Goal: Complete application form

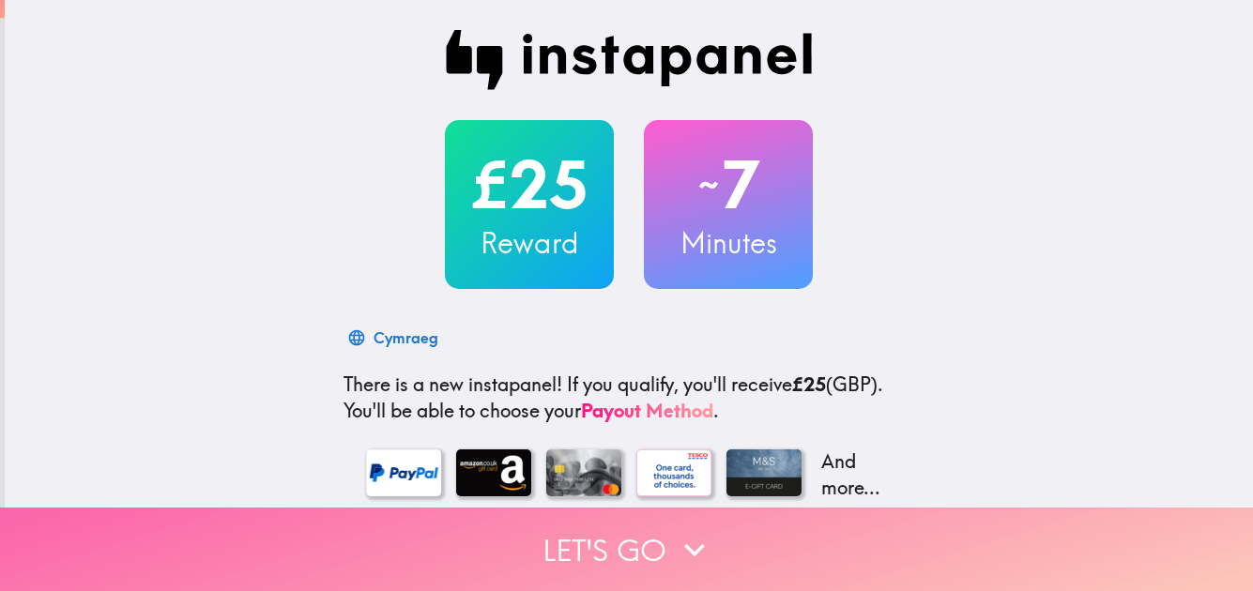
click at [674, 529] on icon "button" at bounding box center [694, 549] width 41 height 41
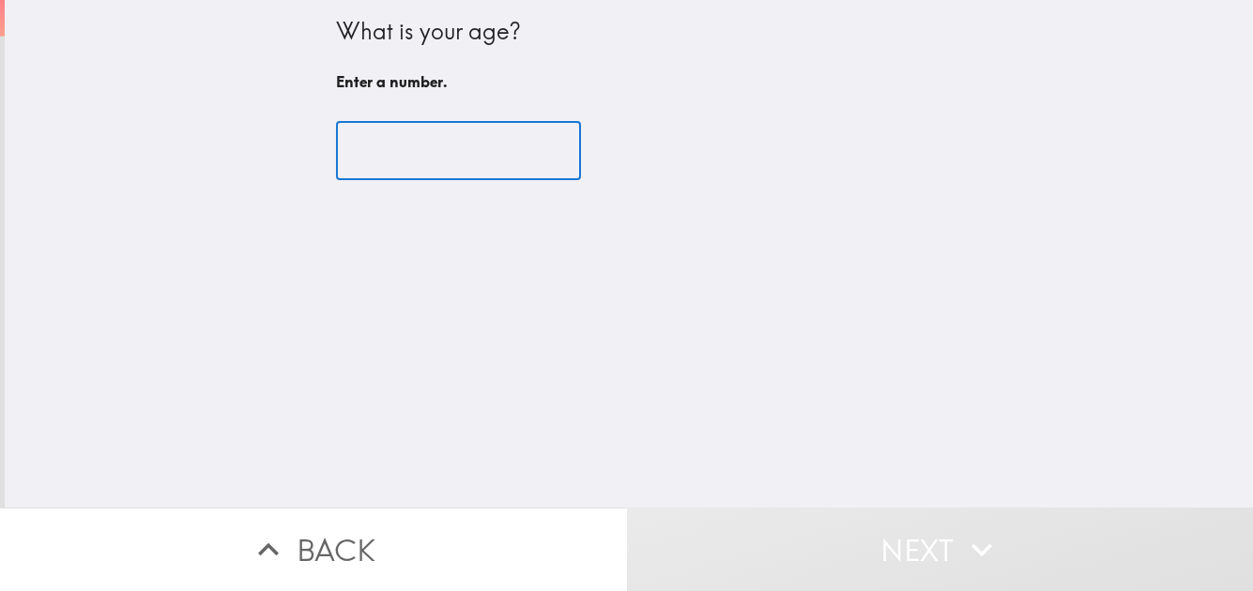
click at [491, 140] on input "number" at bounding box center [458, 151] width 245 height 58
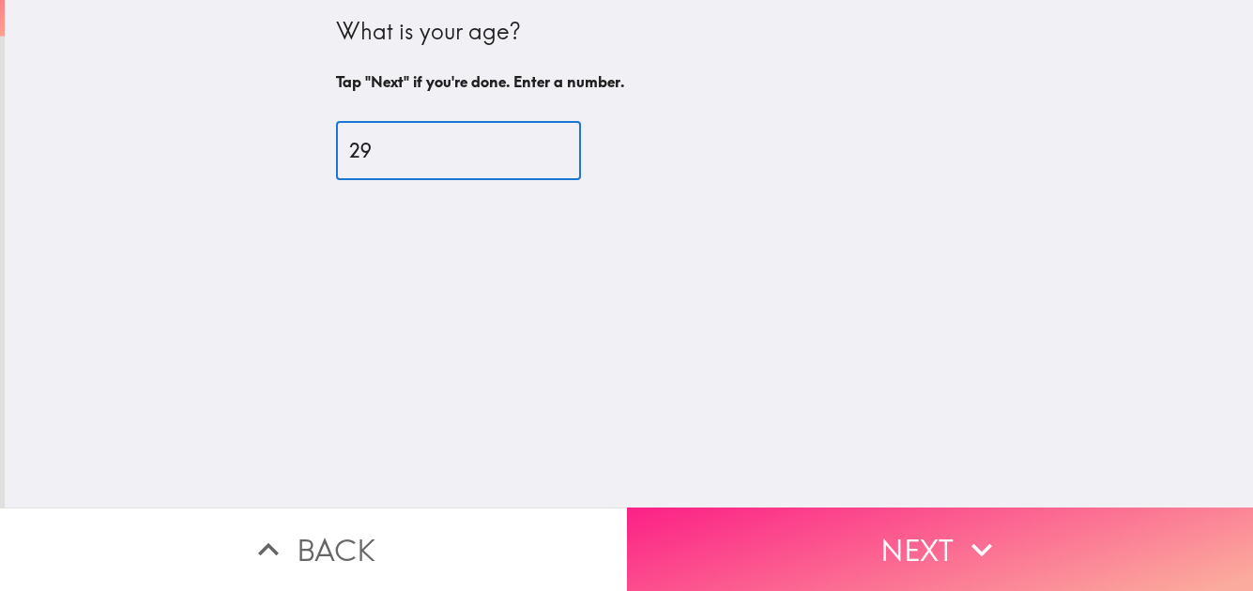
type input "29"
click at [943, 518] on button "Next" at bounding box center [940, 550] width 627 height 84
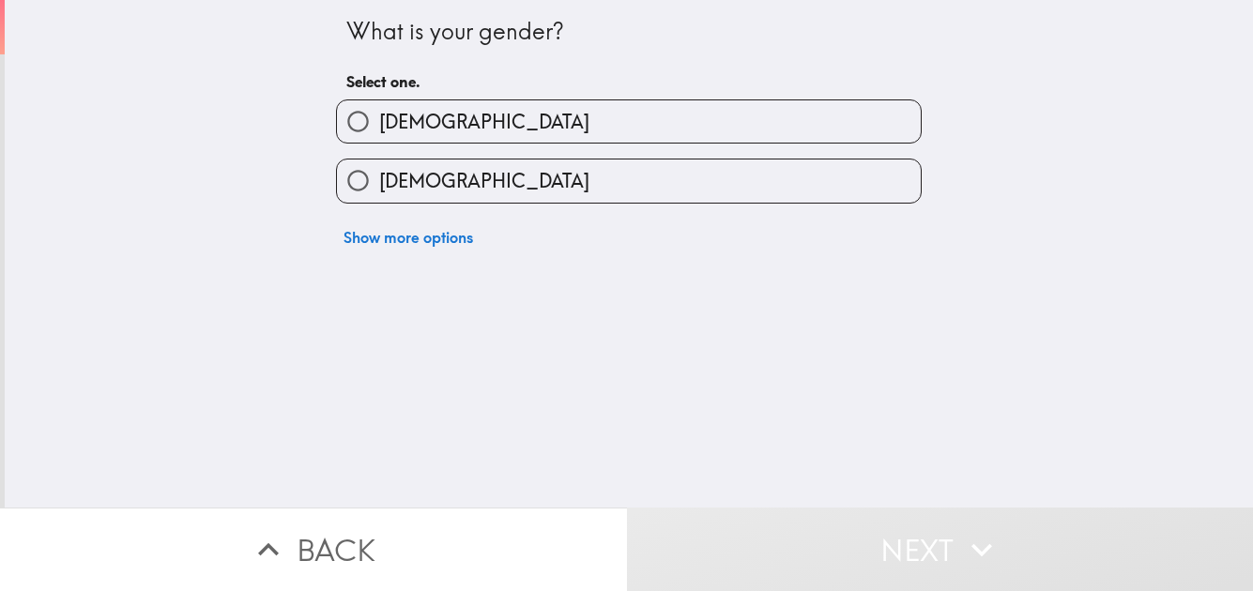
click at [615, 184] on label "[DEMOGRAPHIC_DATA]" at bounding box center [629, 181] width 584 height 42
click at [379, 184] on input "[DEMOGRAPHIC_DATA]" at bounding box center [358, 181] width 42 height 42
radio input "true"
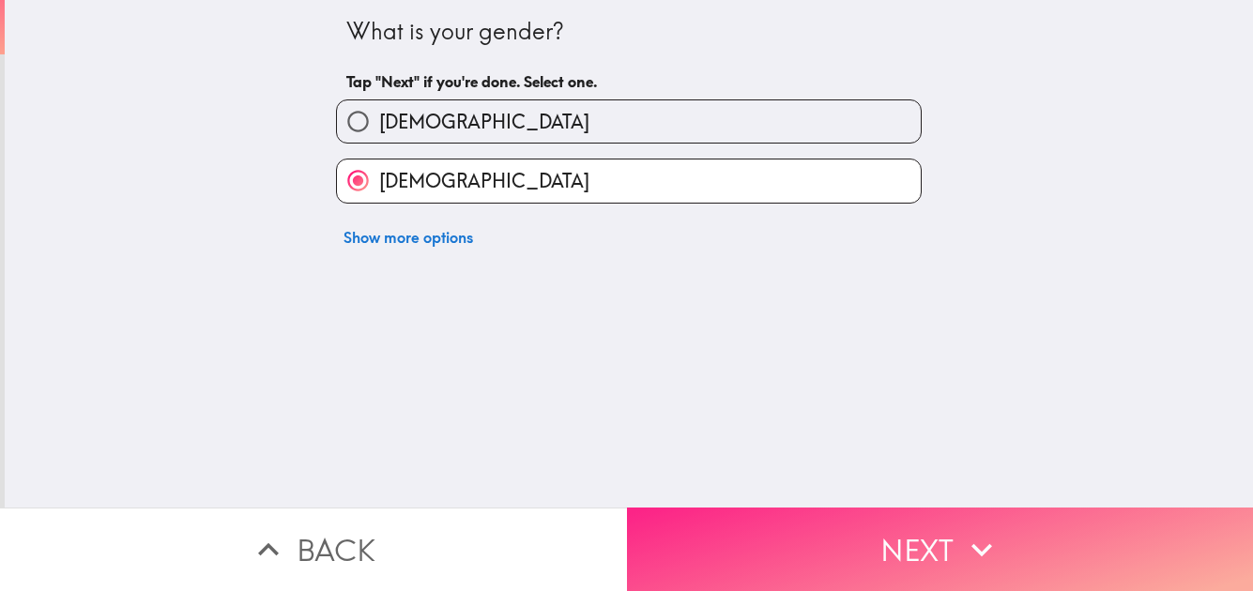
click at [859, 508] on button "Next" at bounding box center [940, 550] width 627 height 84
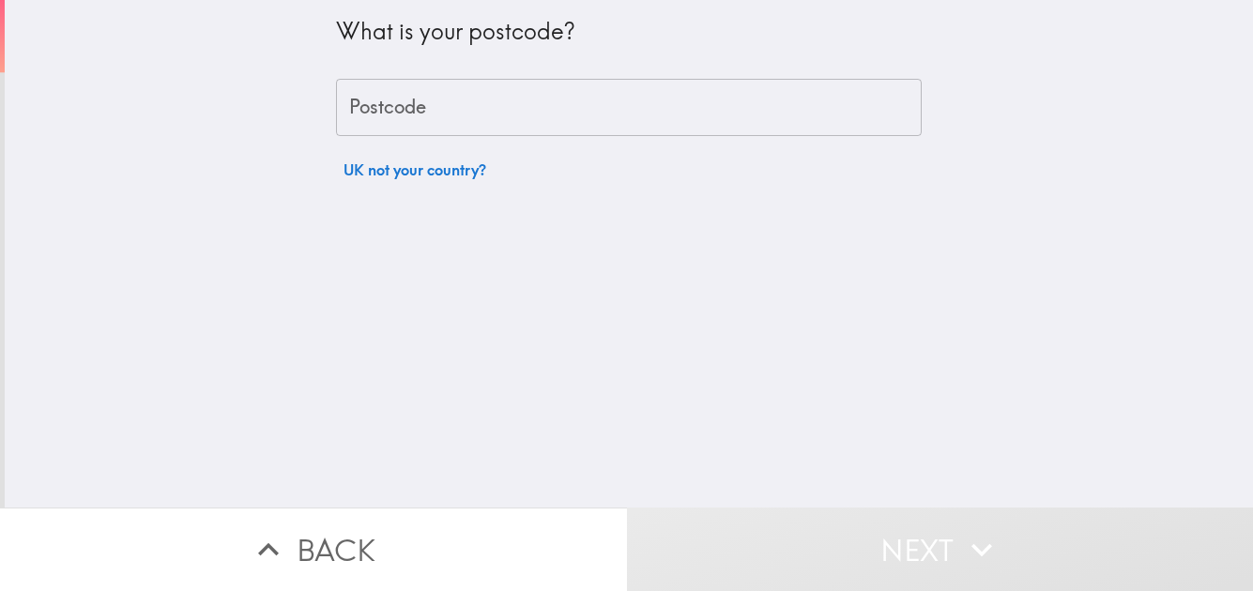
click at [561, 103] on input "Postcode" at bounding box center [629, 108] width 586 height 58
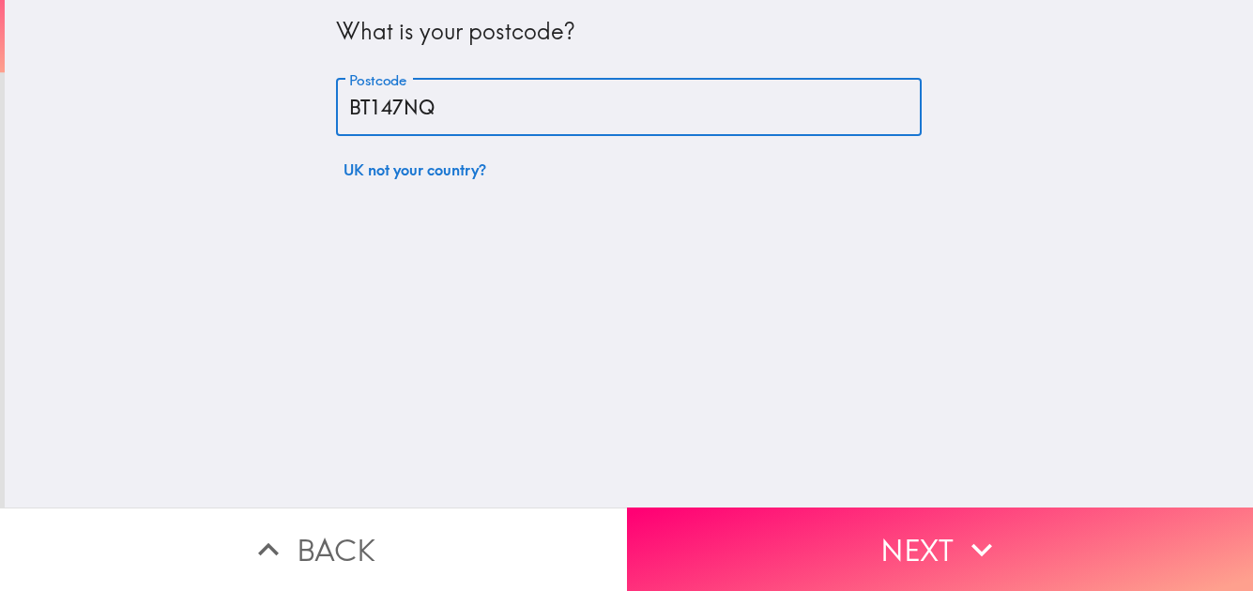
type input "BT147NQ"
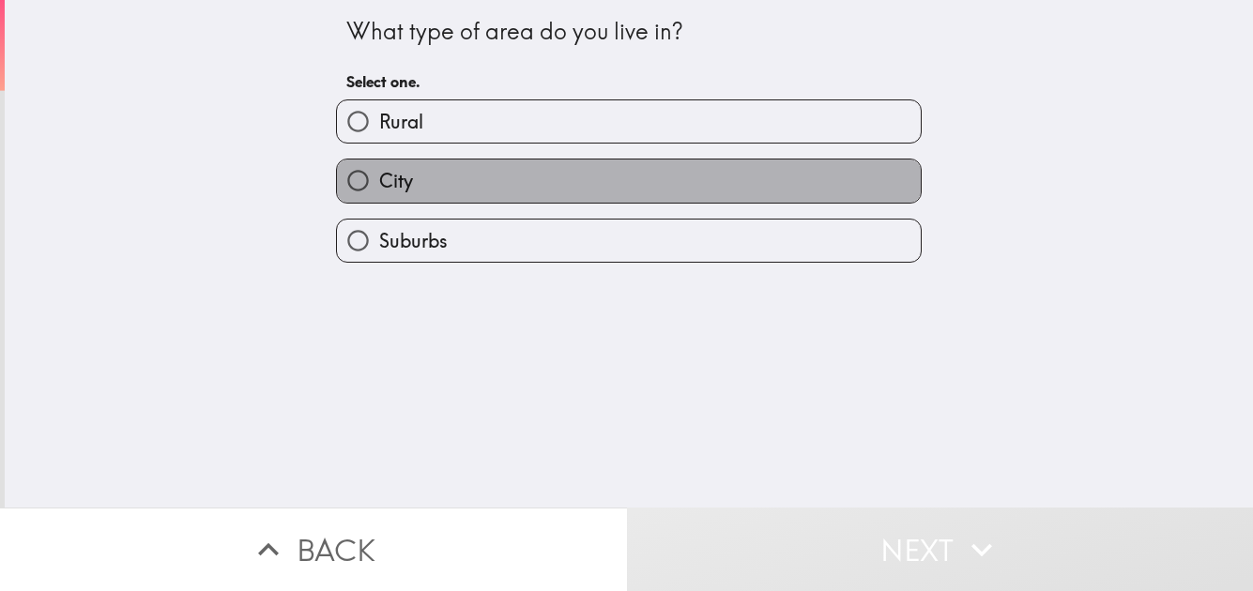
click at [483, 172] on label "City" at bounding box center [629, 181] width 584 height 42
click at [379, 172] on input "City" at bounding box center [358, 181] width 42 height 42
radio input "true"
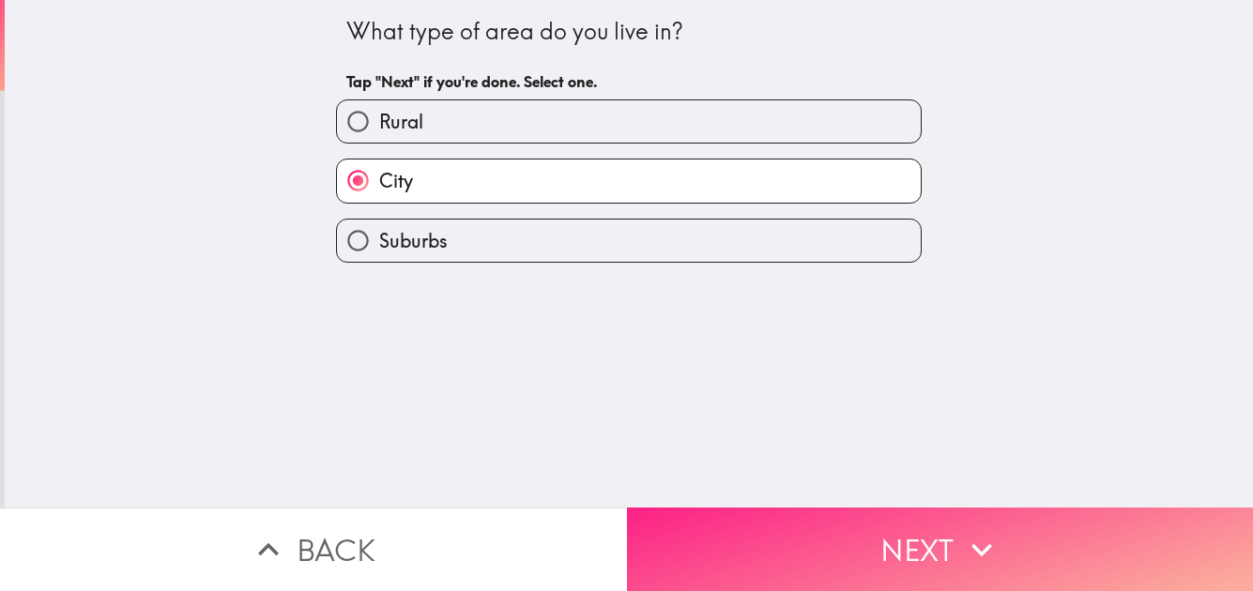
click at [883, 521] on button "Next" at bounding box center [940, 550] width 627 height 84
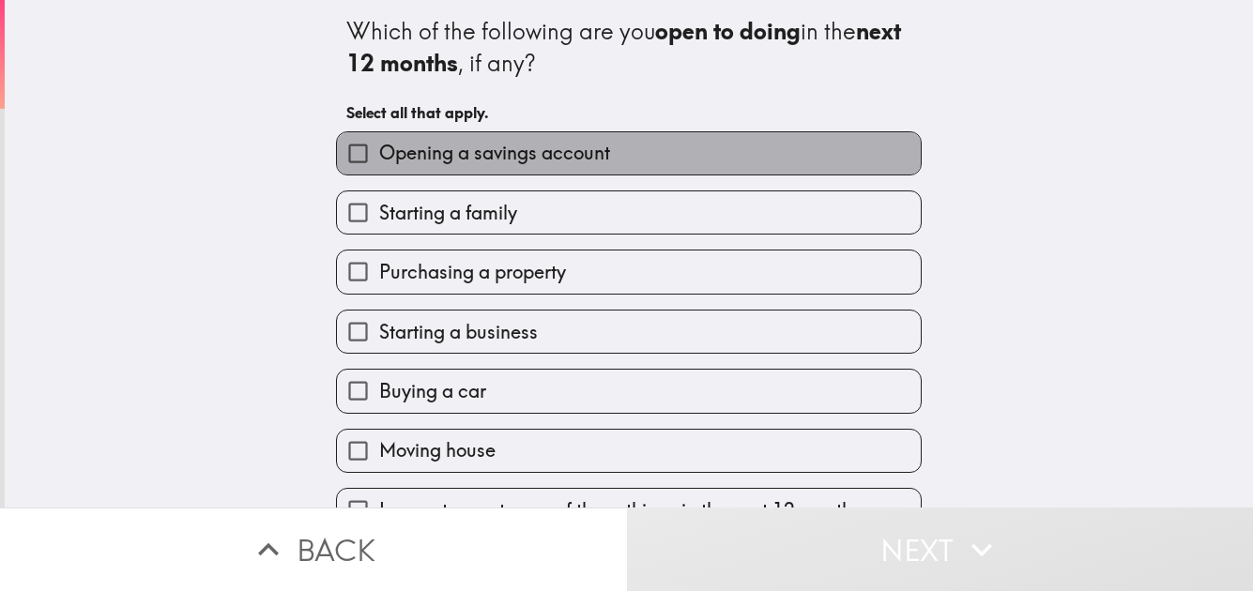
click at [585, 163] on span "Opening a savings account" at bounding box center [494, 153] width 231 height 26
click at [379, 163] on input "Opening a savings account" at bounding box center [358, 153] width 42 height 42
checkbox input "true"
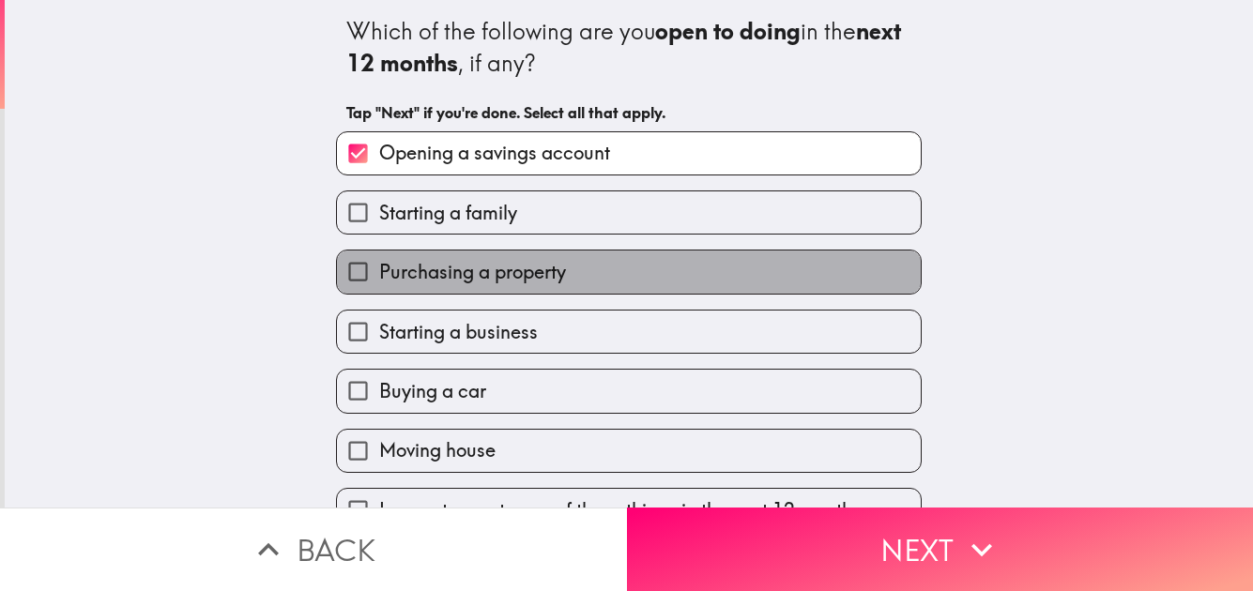
click at [619, 283] on label "Purchasing a property" at bounding box center [629, 272] width 584 height 42
click at [379, 283] on input "Purchasing a property" at bounding box center [358, 272] width 42 height 42
checkbox input "true"
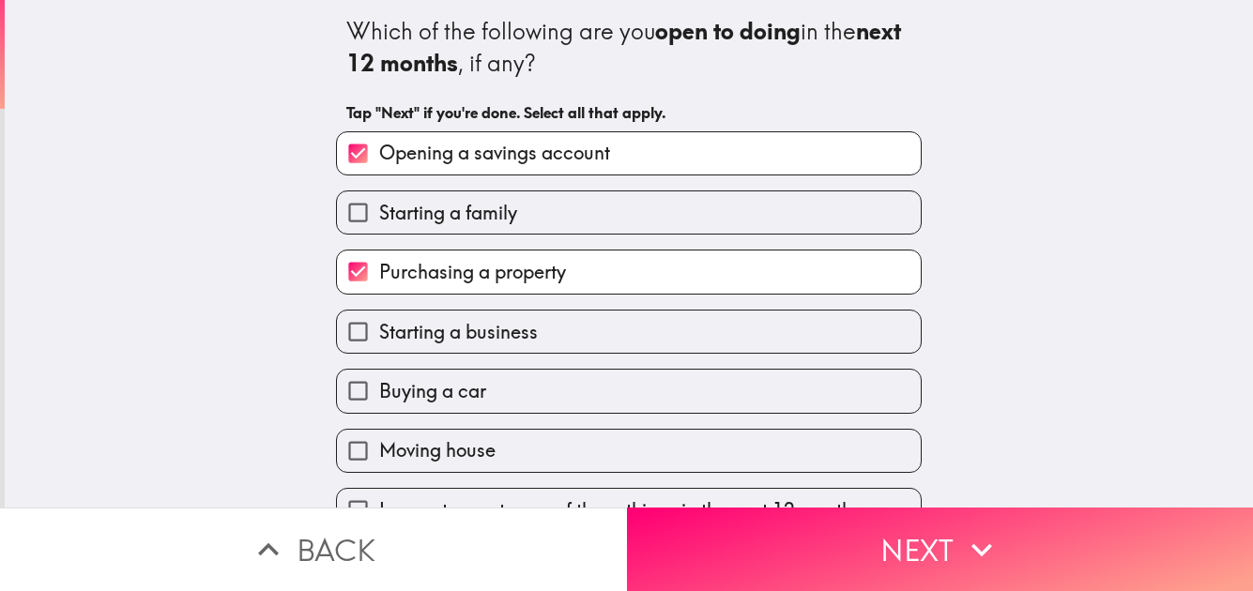
click at [544, 388] on label "Buying a car" at bounding box center [629, 391] width 584 height 42
click at [379, 388] on input "Buying a car" at bounding box center [358, 391] width 42 height 42
checkbox input "true"
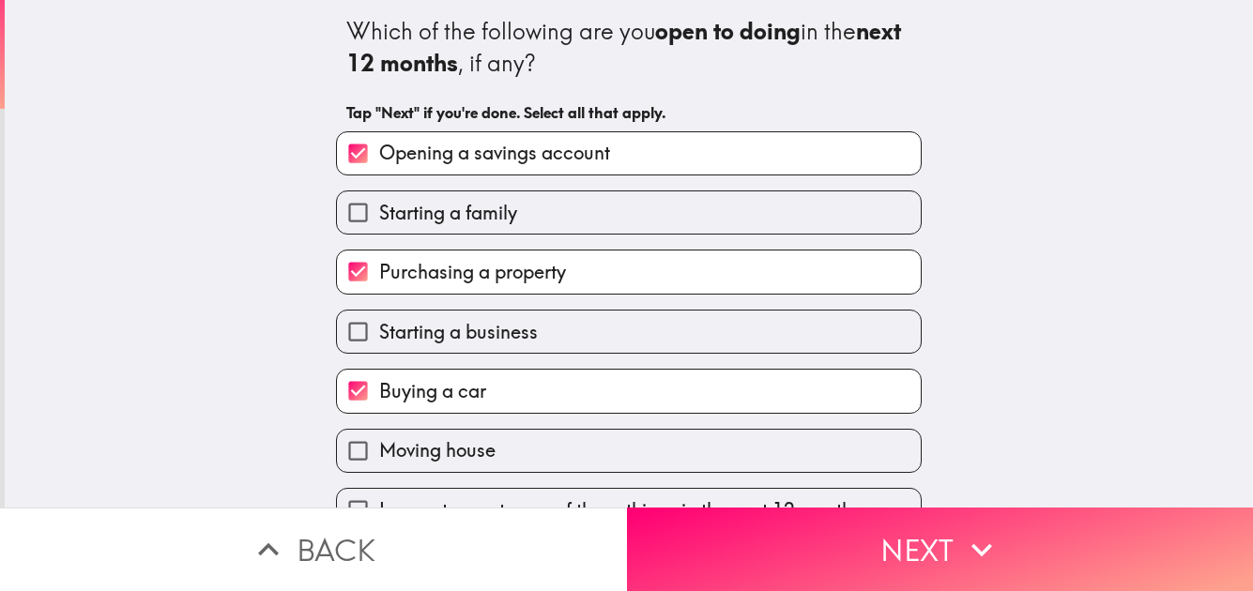
click at [531, 461] on label "Moving house" at bounding box center [629, 451] width 584 height 42
click at [379, 461] on input "Moving house" at bounding box center [358, 451] width 42 height 42
checkbox input "true"
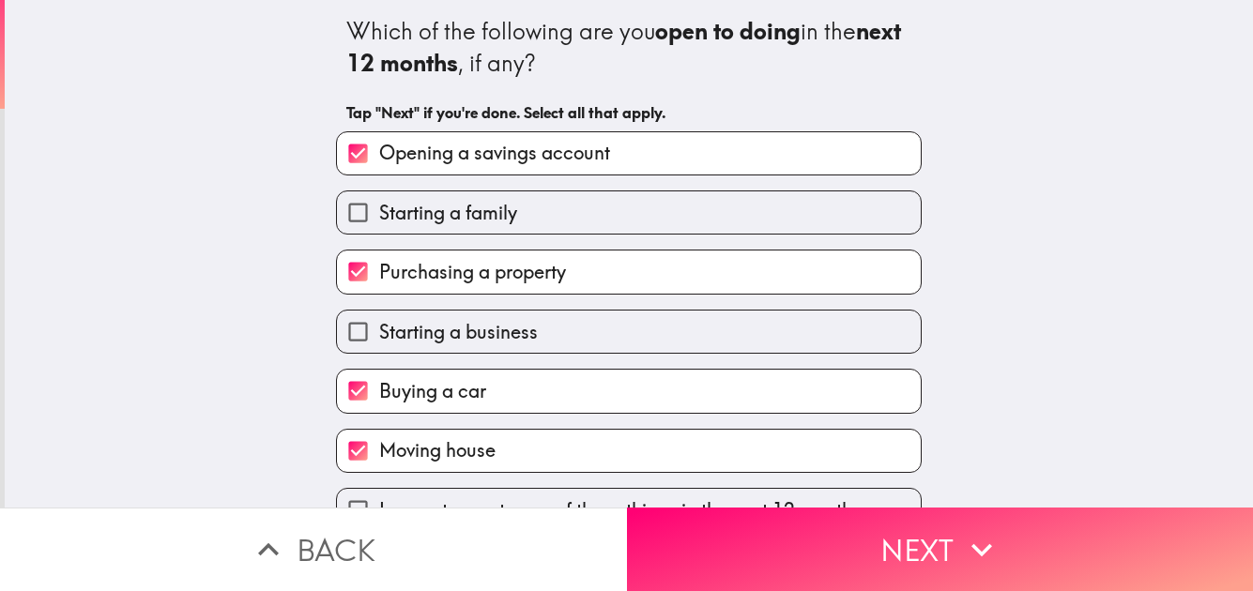
scroll to position [45, 0]
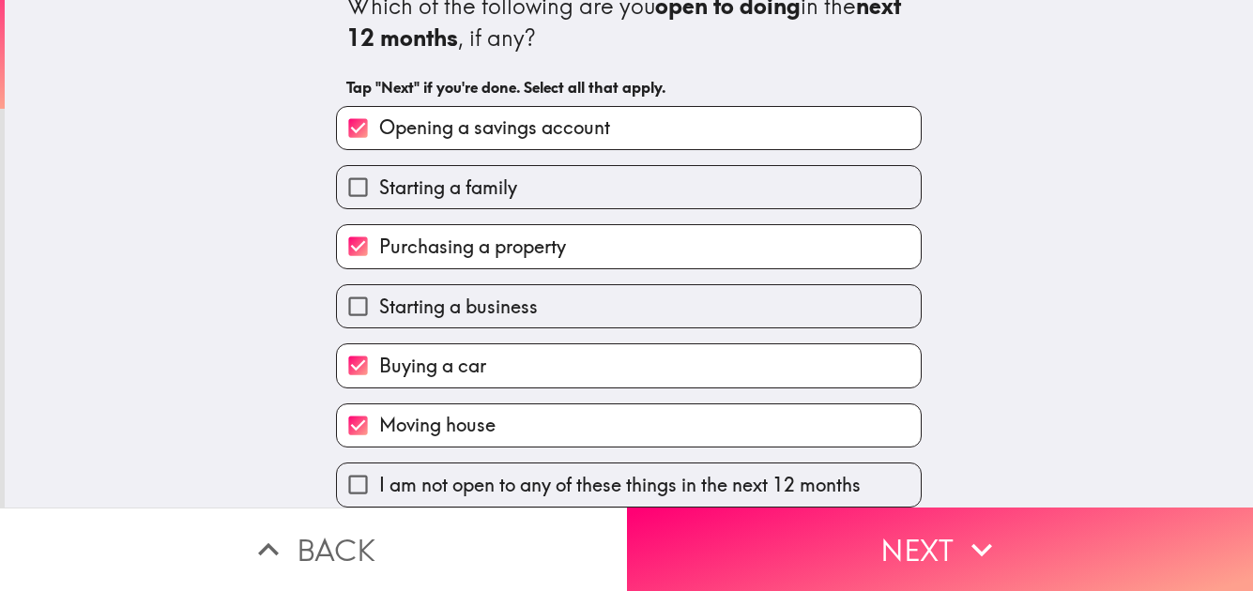
click at [711, 329] on div "Buying a car" at bounding box center [621, 358] width 601 height 59
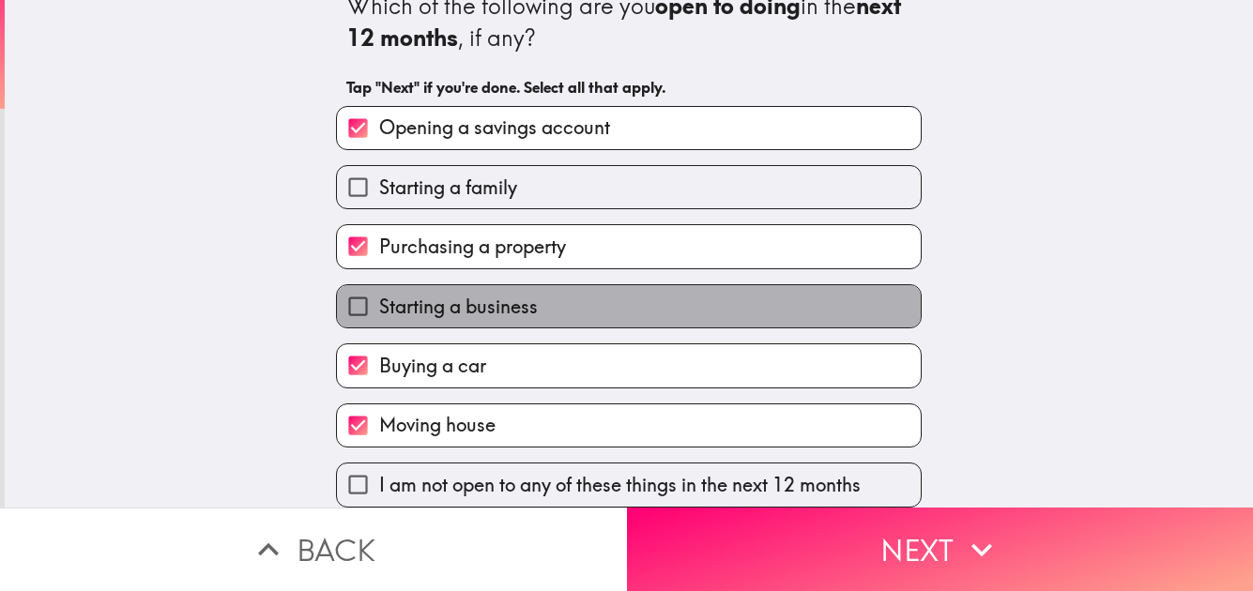
click at [711, 289] on label "Starting a business" at bounding box center [629, 306] width 584 height 42
click at [379, 289] on input "Starting a business" at bounding box center [358, 306] width 42 height 42
checkbox input "true"
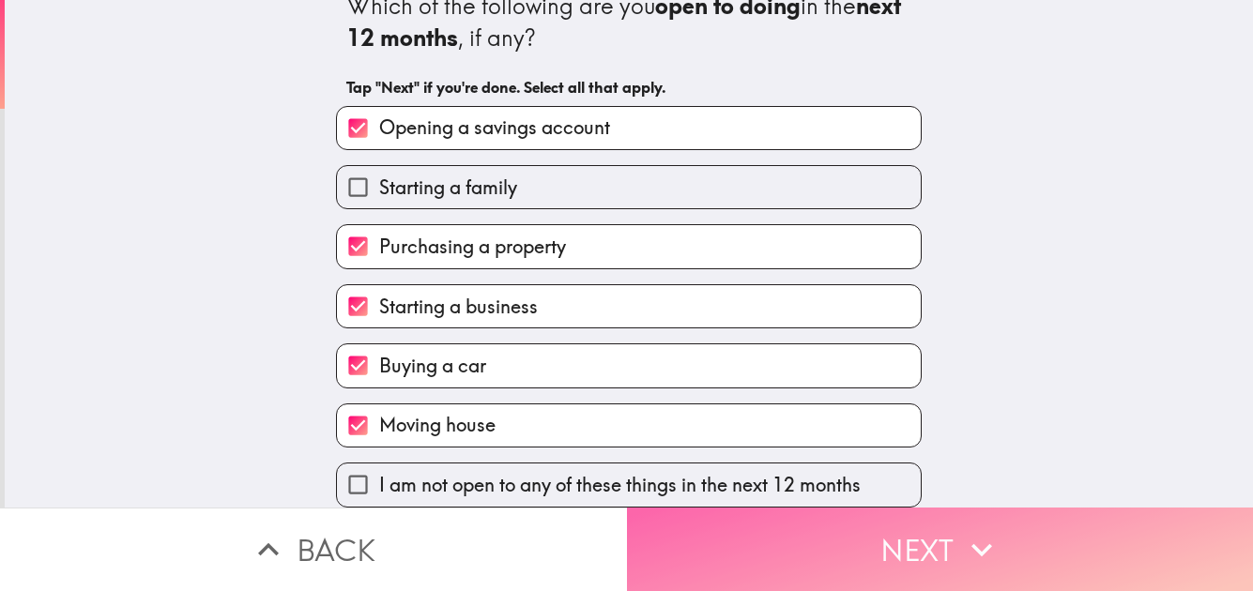
click at [858, 523] on button "Next" at bounding box center [940, 550] width 627 height 84
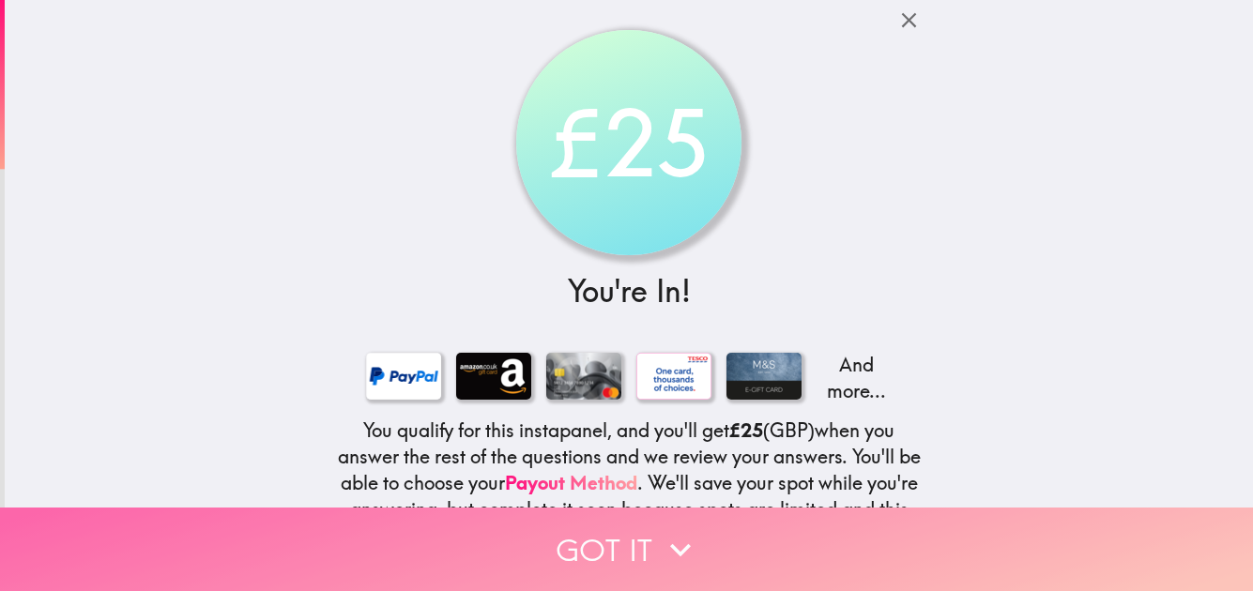
click at [754, 521] on button "Got it" at bounding box center [626, 550] width 1253 height 84
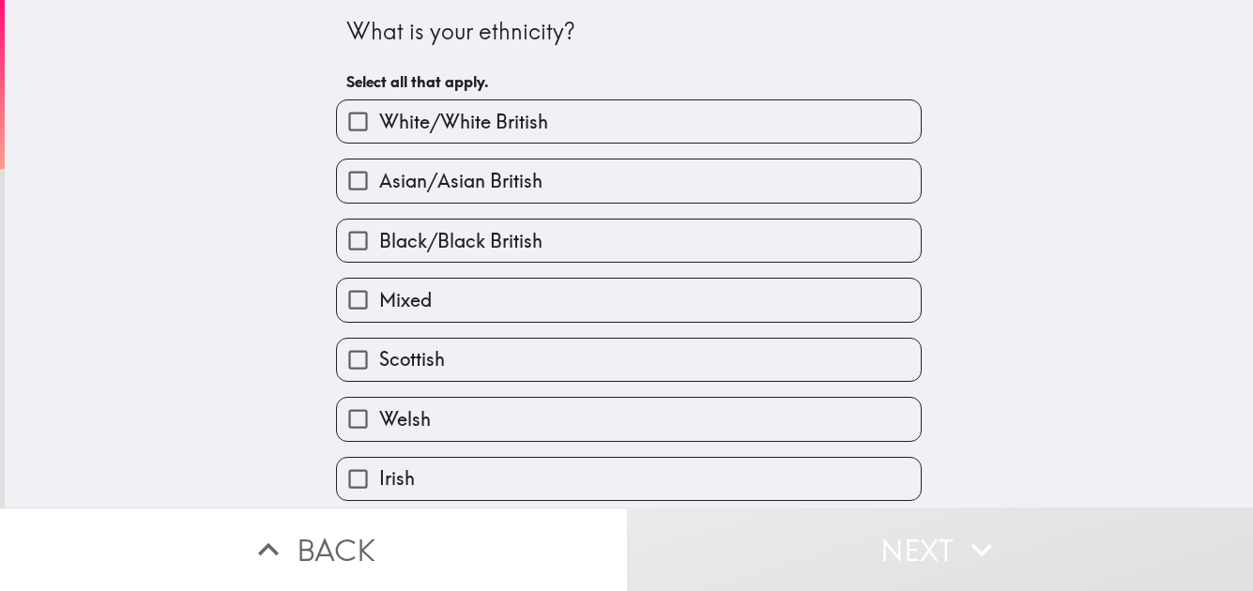
click at [634, 119] on label "White/White British" at bounding box center [629, 121] width 584 height 42
click at [379, 119] on input "White/White British" at bounding box center [358, 121] width 42 height 42
checkbox input "true"
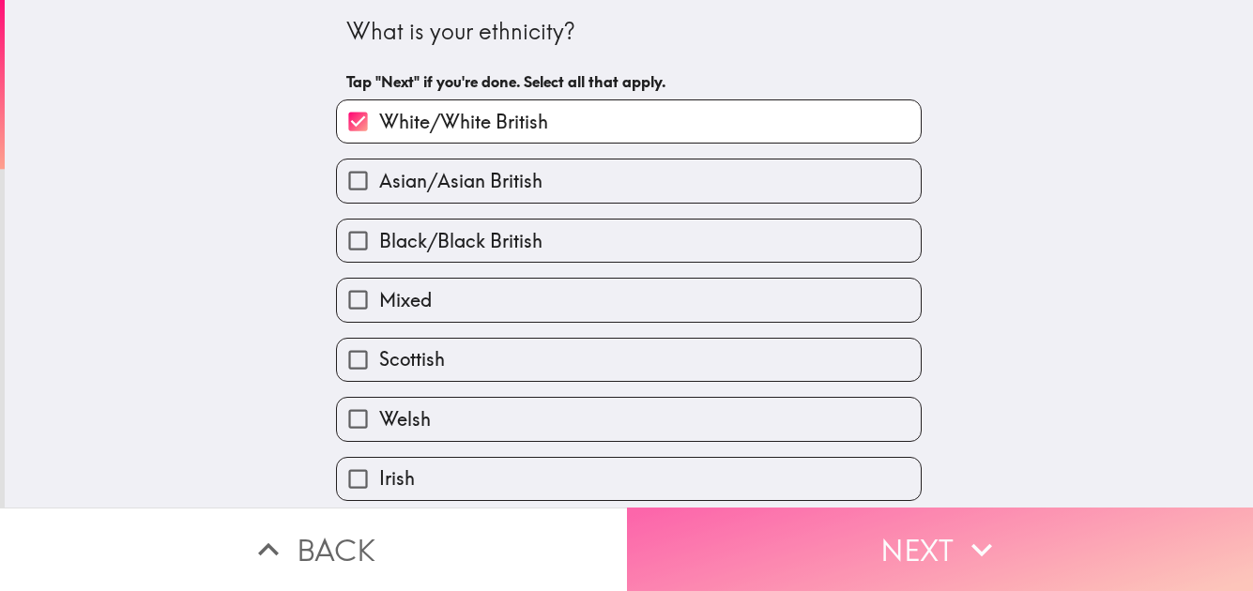
click at [817, 519] on button "Next" at bounding box center [940, 550] width 627 height 84
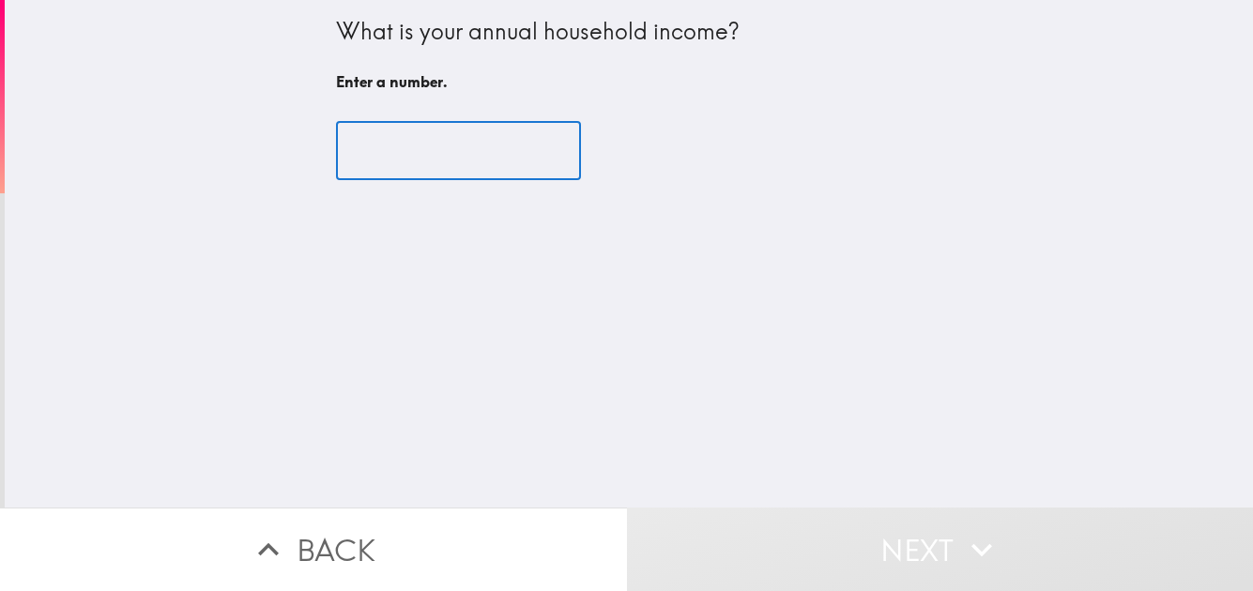
click at [508, 158] on input "number" at bounding box center [458, 151] width 245 height 58
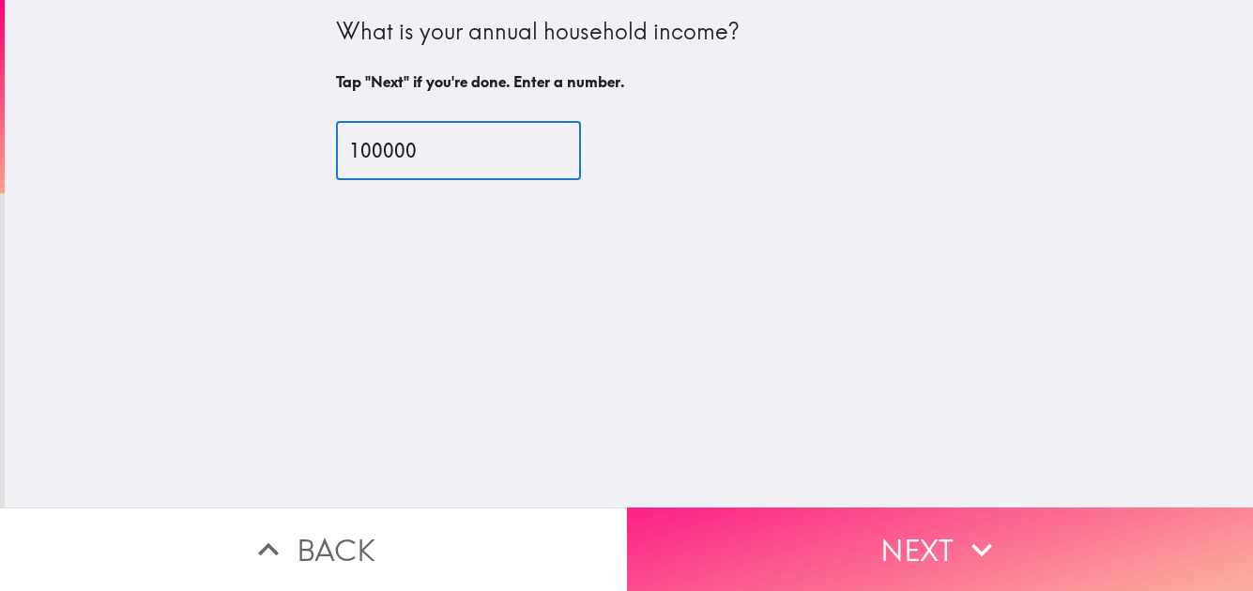
type input "100000"
click at [922, 525] on button "Next" at bounding box center [940, 550] width 627 height 84
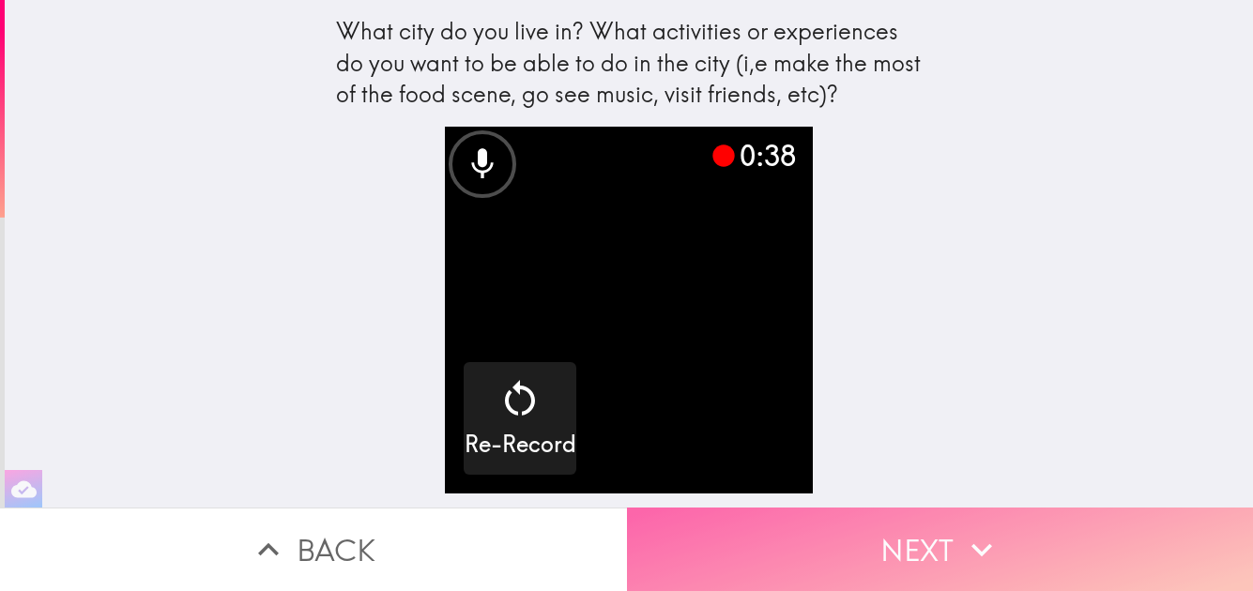
click at [866, 539] on button "Next" at bounding box center [940, 550] width 627 height 84
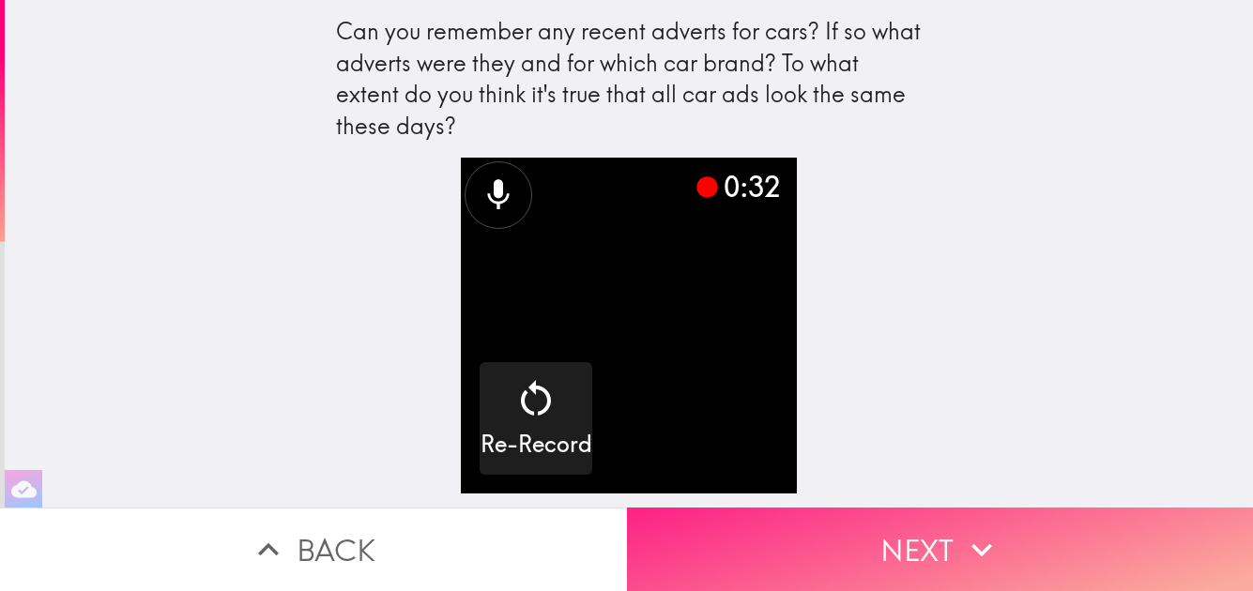
click at [842, 554] on button "Next" at bounding box center [940, 550] width 627 height 84
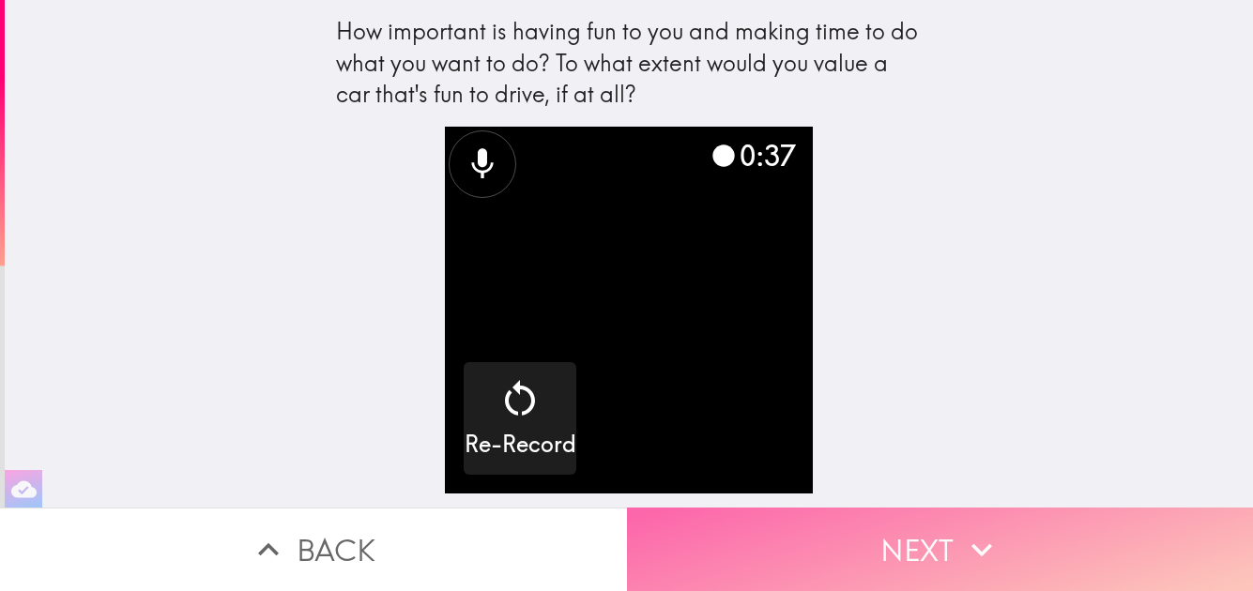
click at [899, 523] on button "Next" at bounding box center [940, 550] width 627 height 84
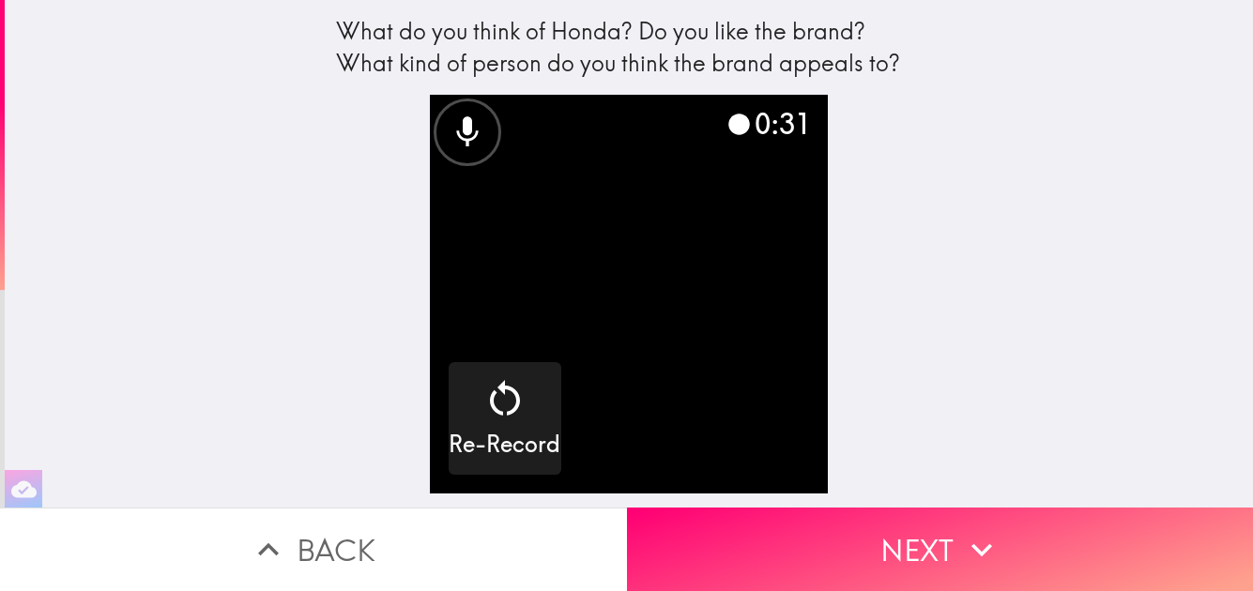
click at [866, 486] on div "0:31 Re-Record" at bounding box center [629, 301] width 601 height 413
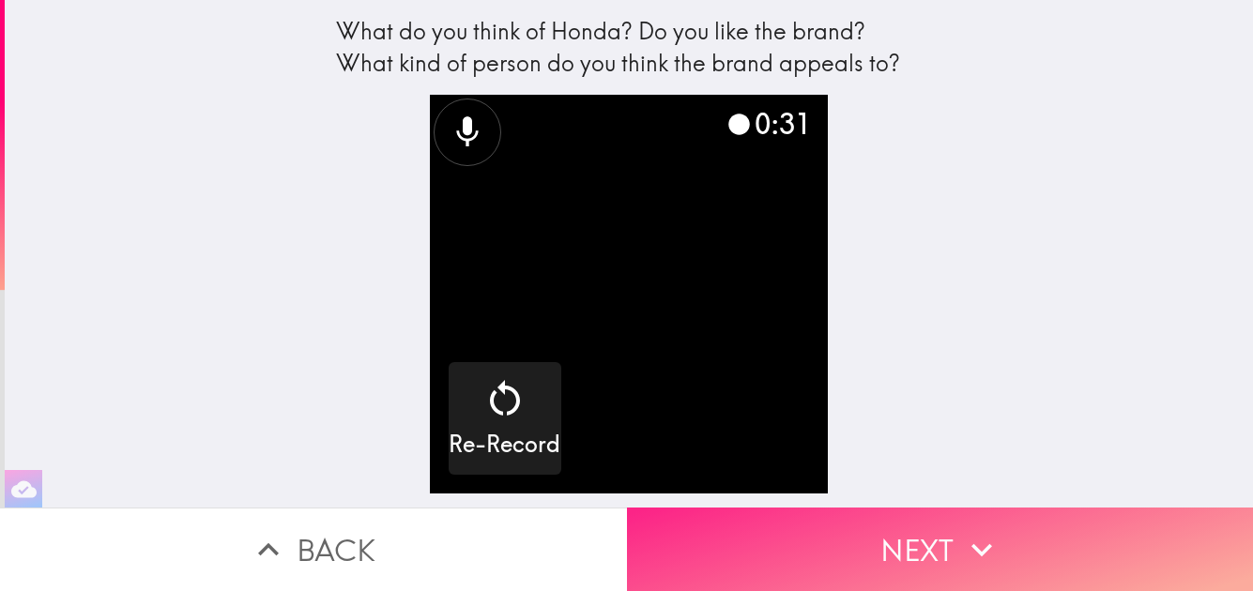
click at [869, 525] on button "Next" at bounding box center [940, 550] width 627 height 84
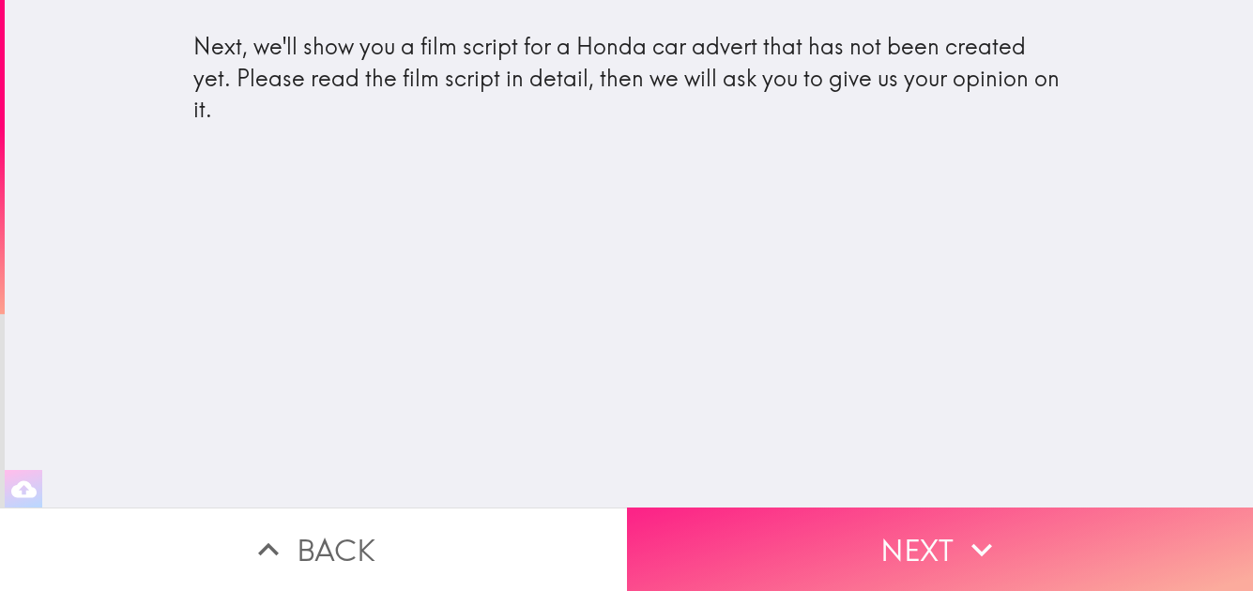
click at [870, 543] on button "Next" at bounding box center [940, 550] width 627 height 84
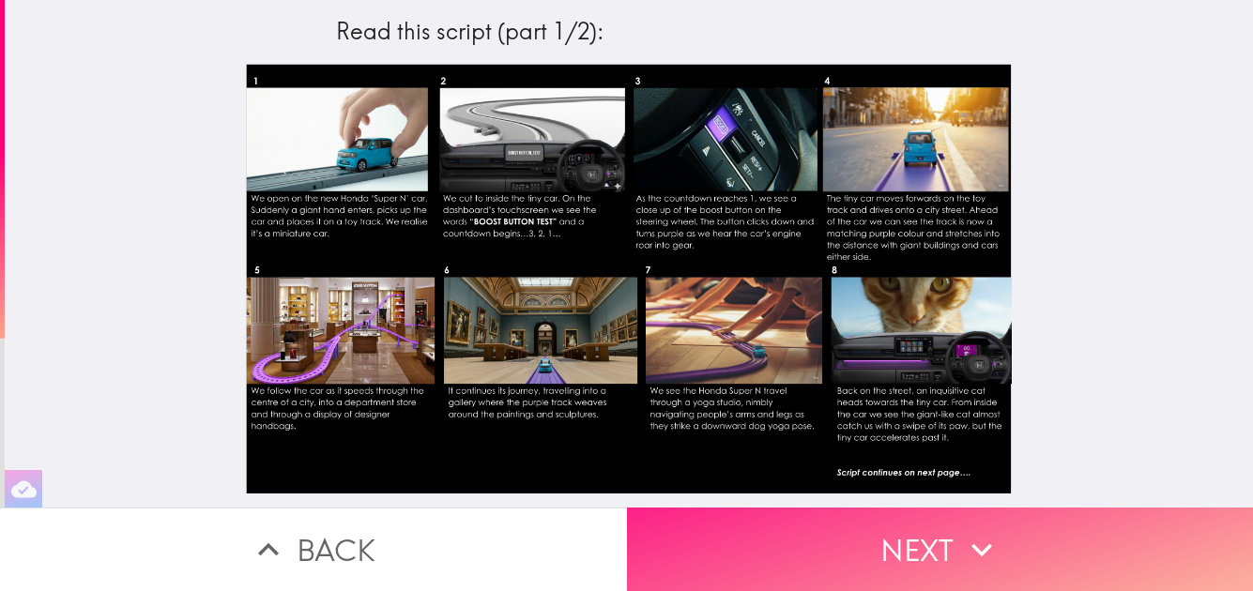
click at [811, 547] on button "Next" at bounding box center [940, 550] width 627 height 84
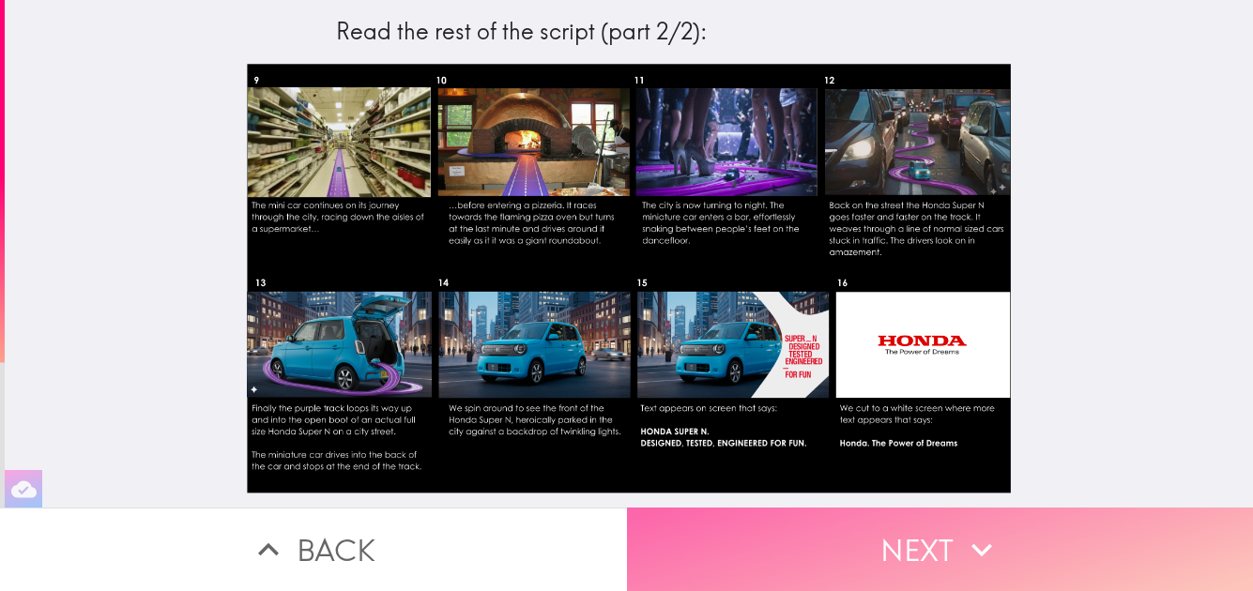
click at [1019, 529] on button "Next" at bounding box center [940, 550] width 627 height 84
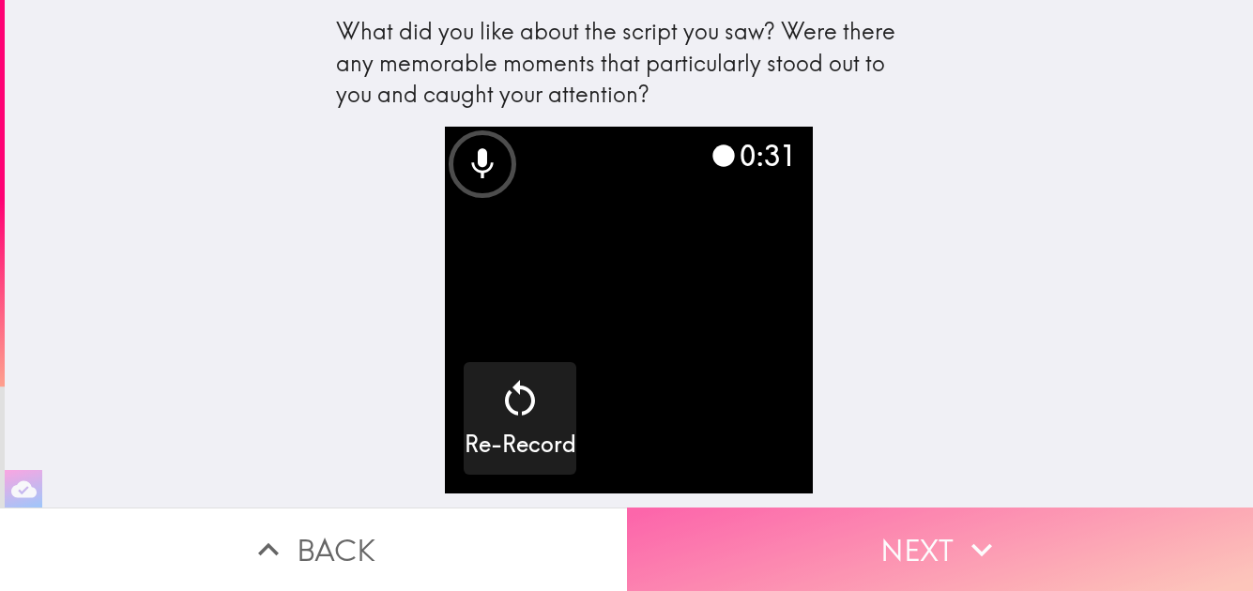
click at [871, 553] on button "Next" at bounding box center [940, 550] width 627 height 84
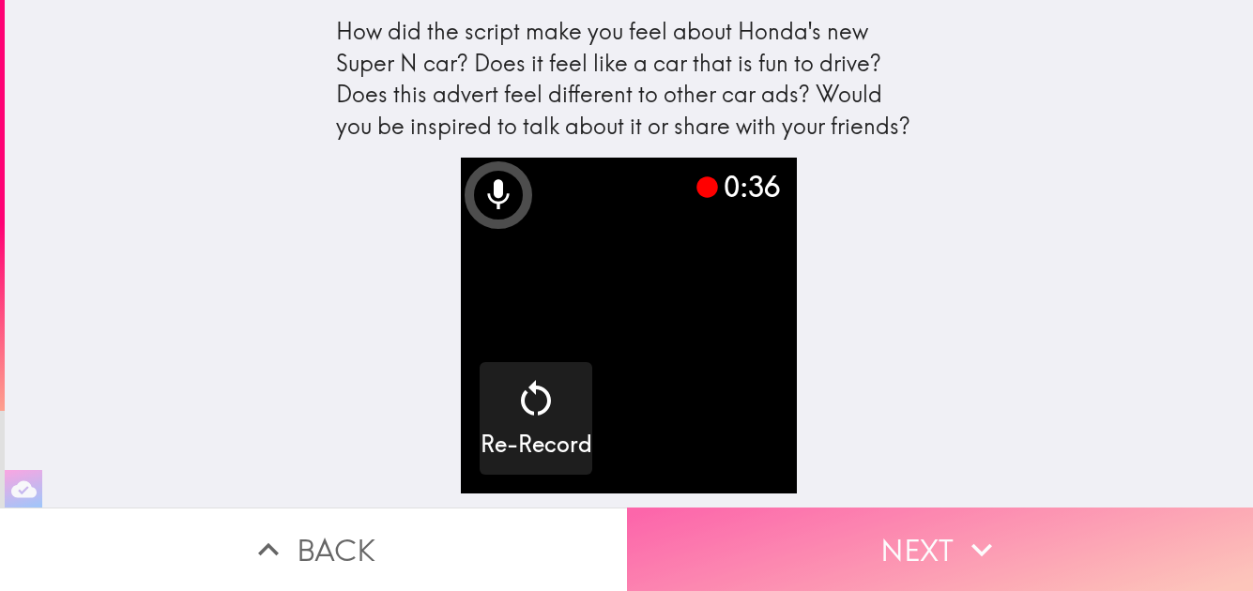
click at [811, 519] on button "Next" at bounding box center [940, 550] width 627 height 84
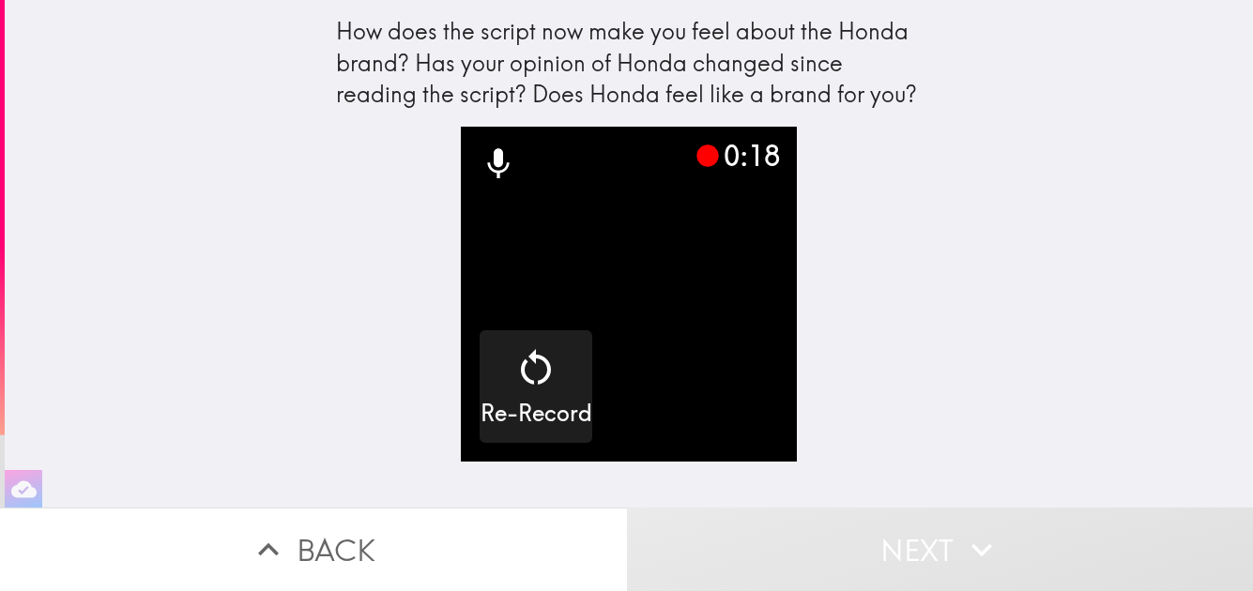
click at [906, 256] on div "0:18 Re-Record" at bounding box center [629, 317] width 601 height 381
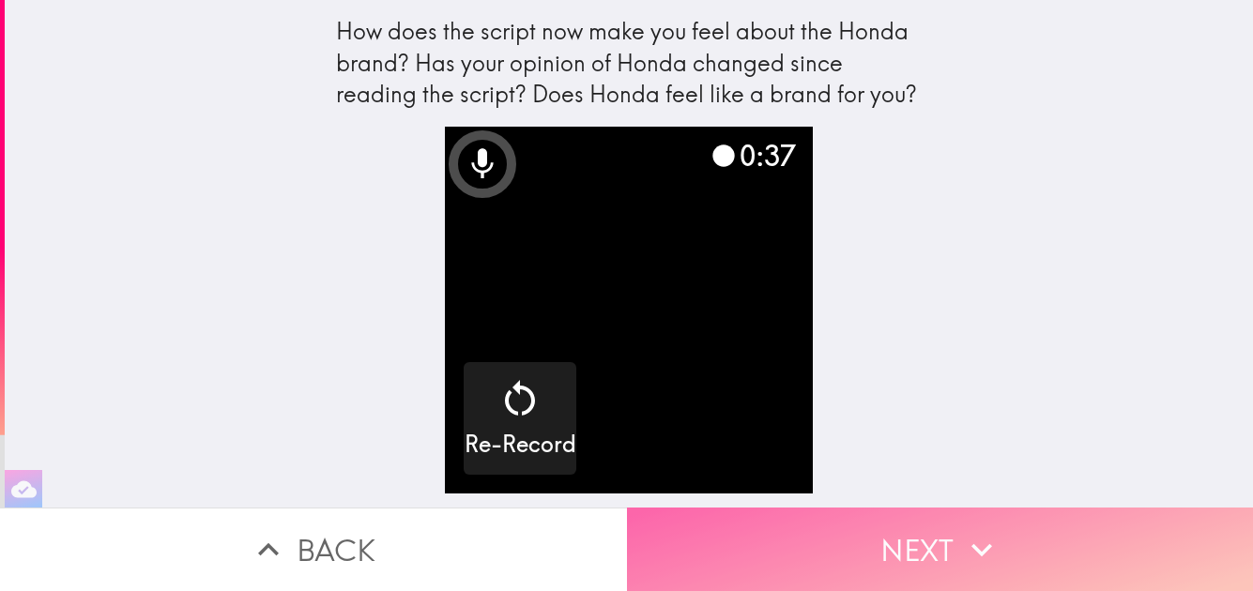
click at [877, 532] on button "Next" at bounding box center [940, 550] width 627 height 84
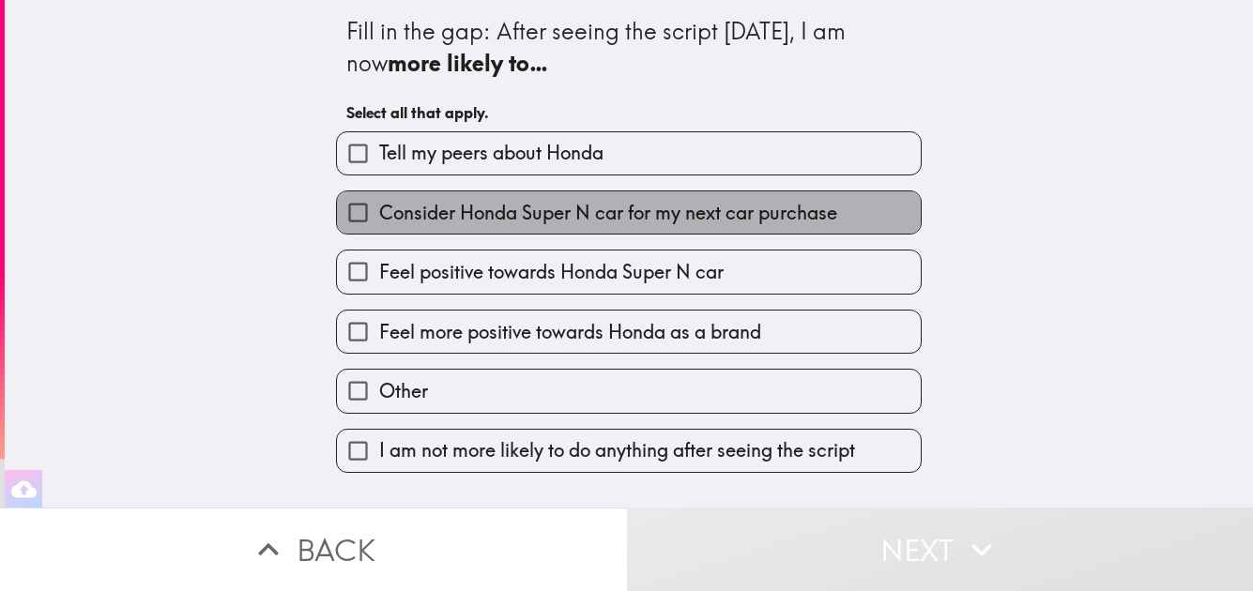
click at [862, 230] on label "Consider Honda Super N car for my next car purchase" at bounding box center [629, 213] width 584 height 42
click at [379, 230] on input "Consider Honda Super N car for my next car purchase" at bounding box center [358, 213] width 42 height 42
checkbox input "true"
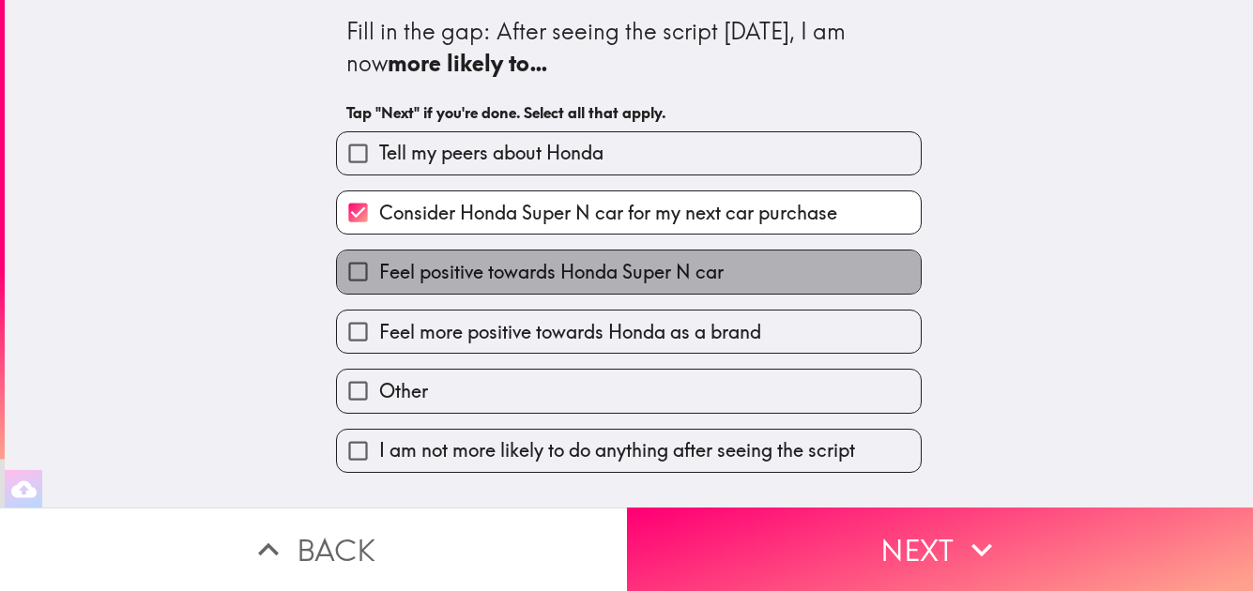
click at [847, 282] on label "Feel positive towards Honda Super N car" at bounding box center [629, 272] width 584 height 42
click at [379, 282] on input "Feel positive towards Honda Super N car" at bounding box center [358, 272] width 42 height 42
checkbox input "true"
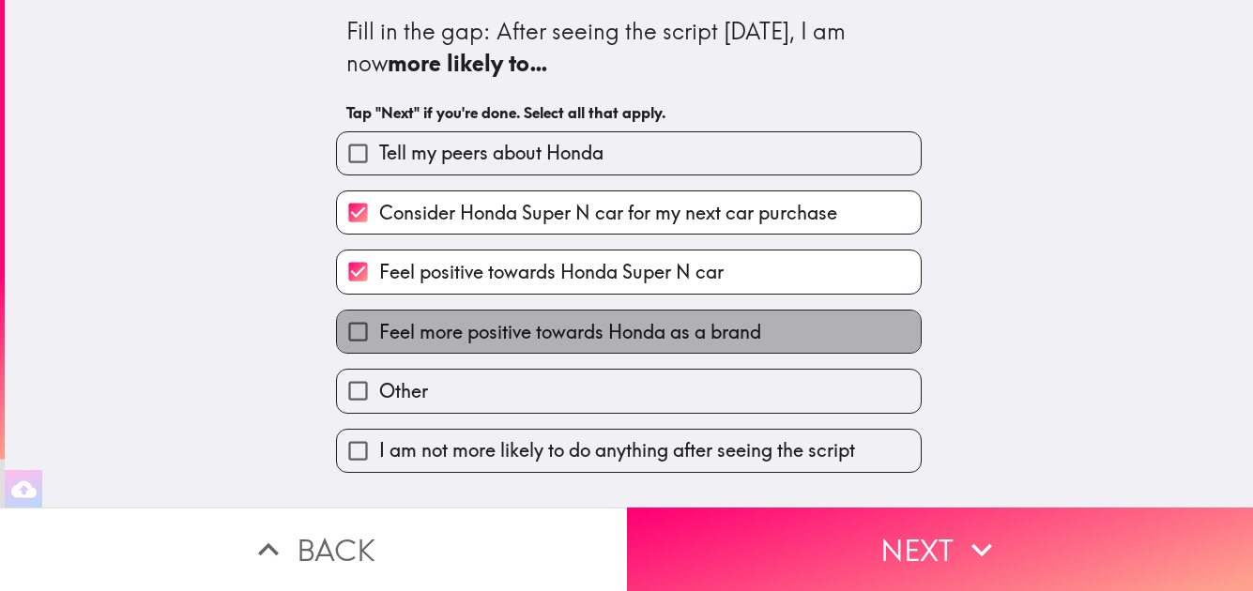
click at [834, 334] on label "Feel more positive towards Honda as a brand" at bounding box center [629, 332] width 584 height 42
click at [379, 334] on input "Feel more positive towards Honda as a brand" at bounding box center [358, 332] width 42 height 42
checkbox input "true"
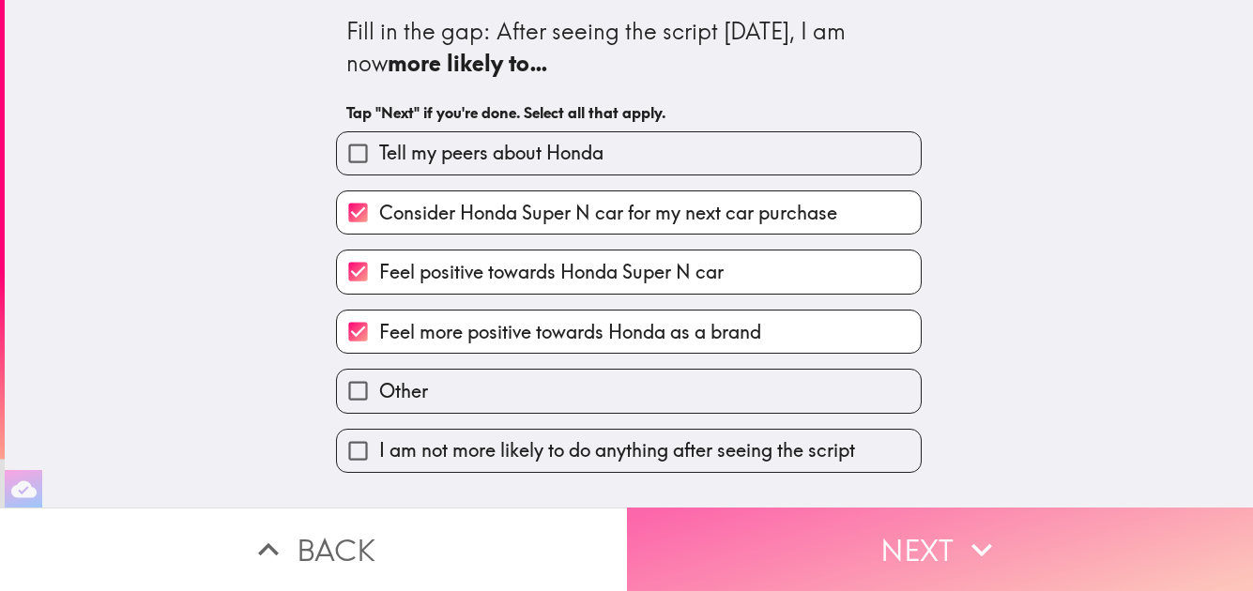
click at [868, 534] on button "Next" at bounding box center [940, 550] width 627 height 84
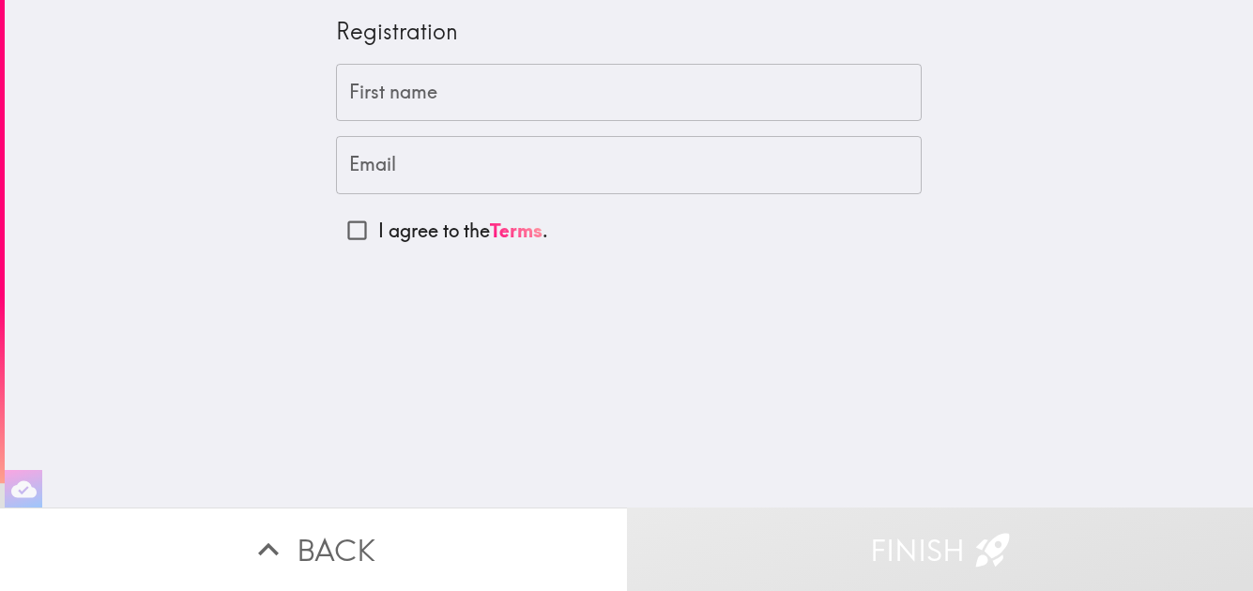
click at [524, 76] on input "First name" at bounding box center [629, 93] width 586 height 58
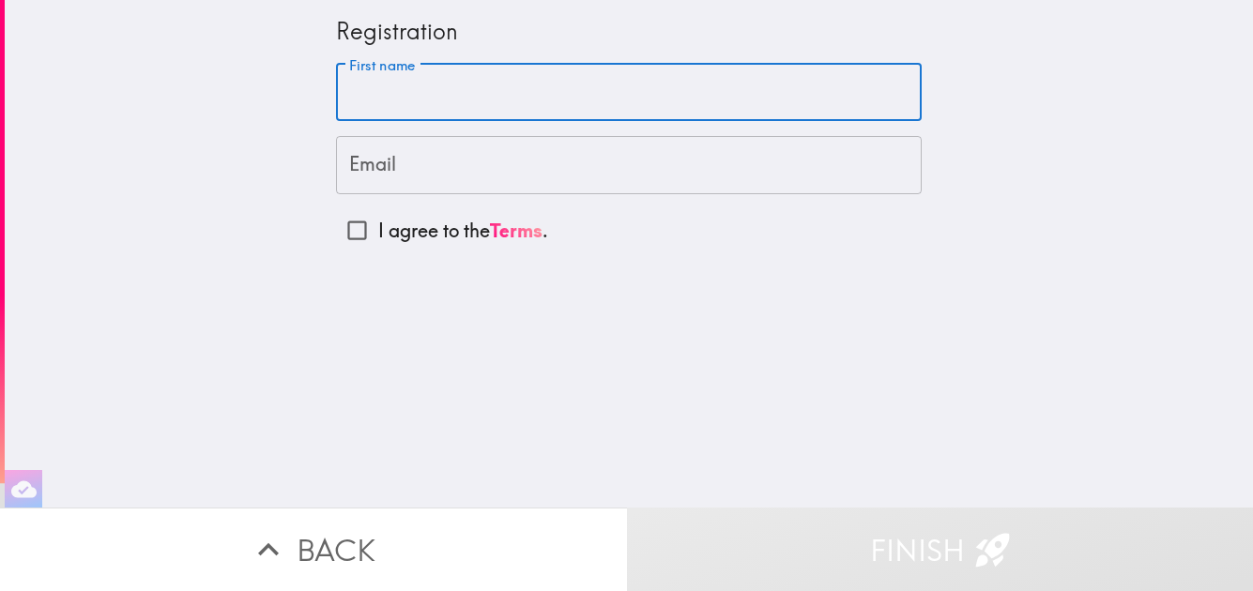
type input "r"
type input "[PERSON_NAME]"
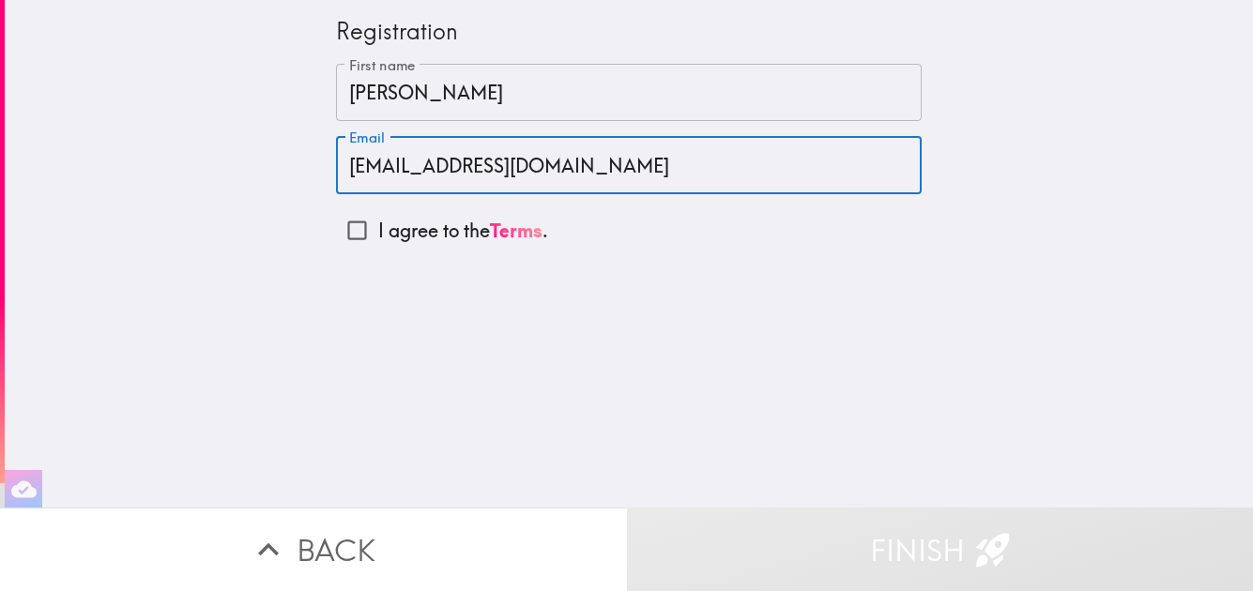
type input "[EMAIL_ADDRESS][DOMAIN_NAME]"
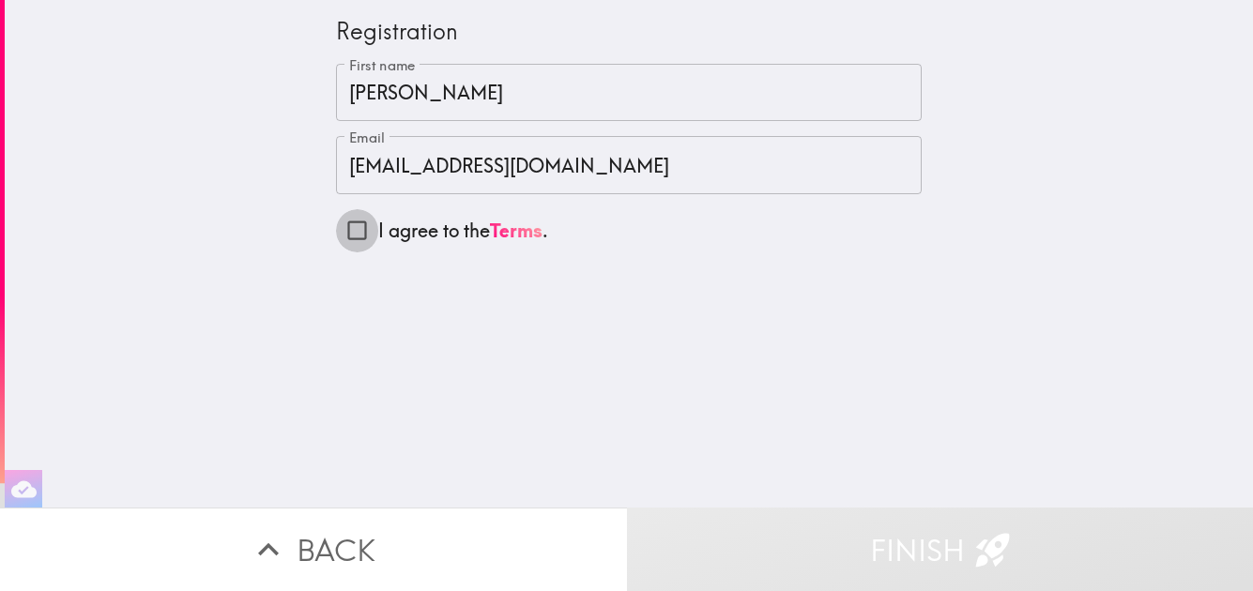
click at [349, 233] on input "I agree to the Terms ." at bounding box center [357, 230] width 42 height 42
checkbox input "true"
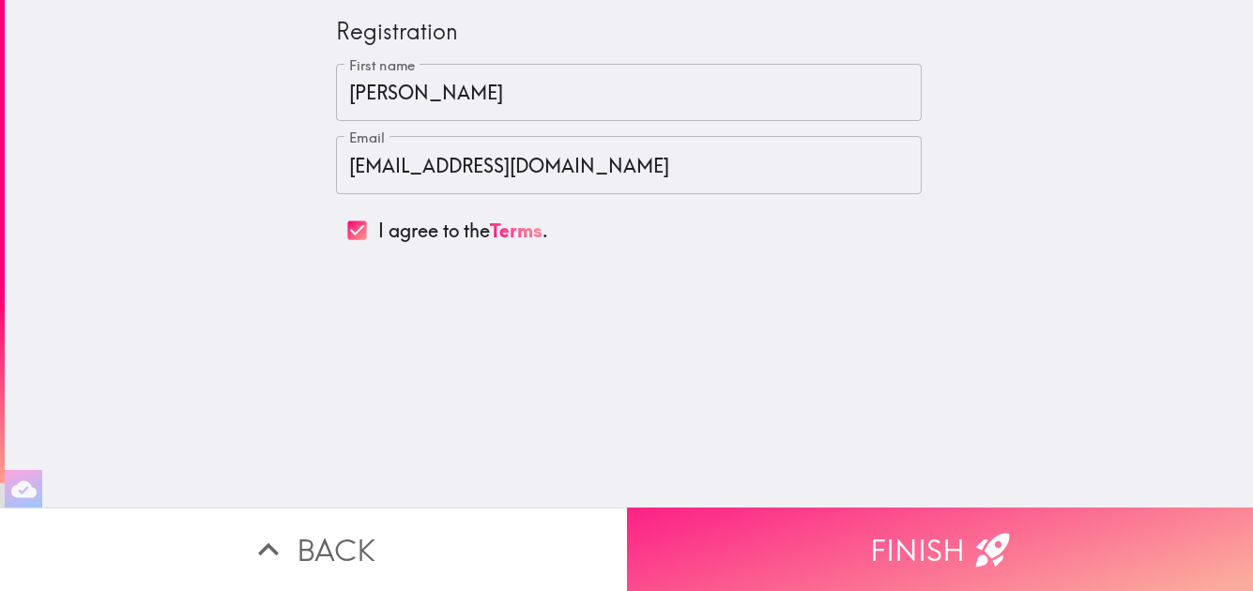
click at [961, 547] on button "Finish" at bounding box center [940, 550] width 627 height 84
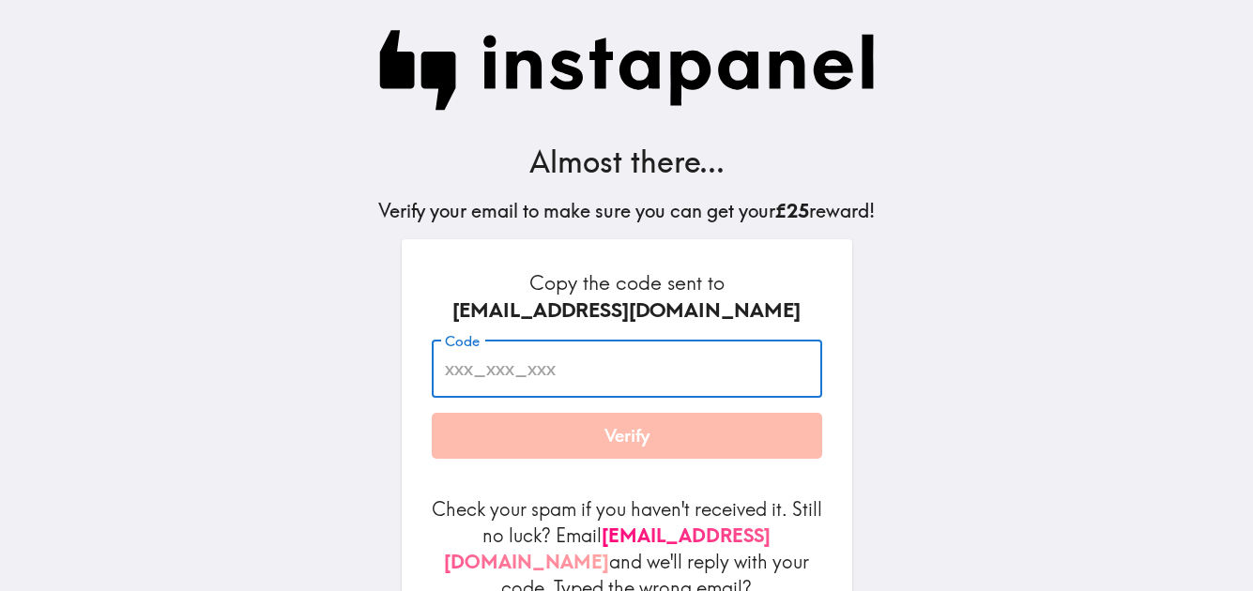
click at [672, 391] on input "Code" at bounding box center [627, 369] width 391 height 58
type input "Fue_NrQ_T9R"
click at [639, 435] on button "Verify" at bounding box center [627, 436] width 391 height 47
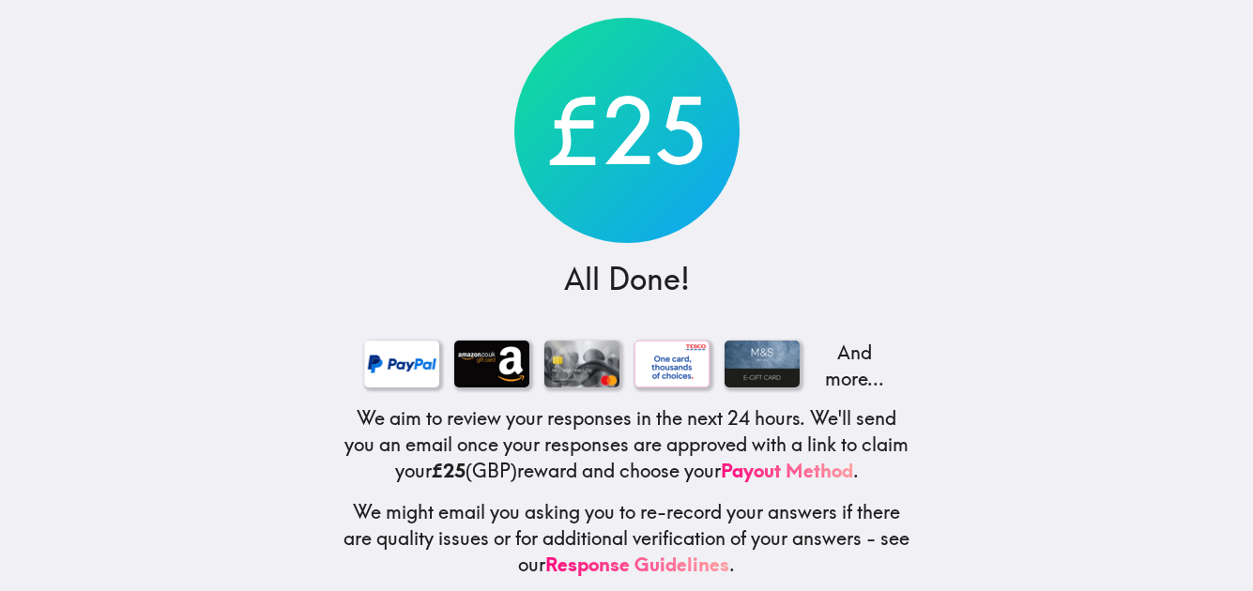
scroll to position [132, 0]
